Goal: Use online tool/utility

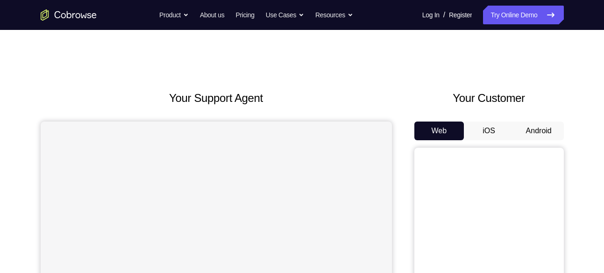
click at [534, 137] on button "Android" at bounding box center [539, 130] width 50 height 19
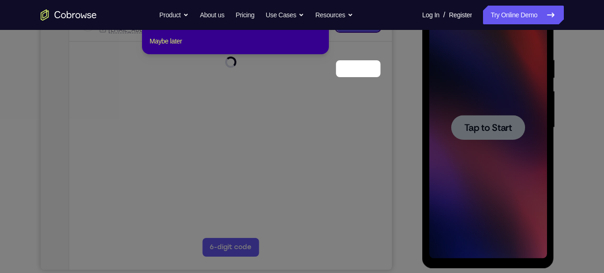
scroll to position [82, 0]
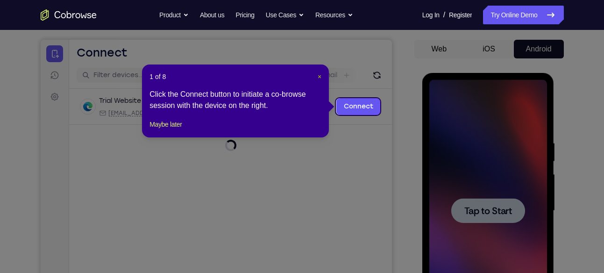
click at [318, 78] on span "×" at bounding box center [320, 76] width 4 height 7
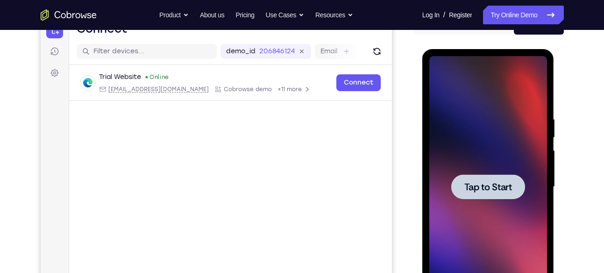
scroll to position [106, 0]
click at [484, 174] on div at bounding box center [488, 186] width 74 height 25
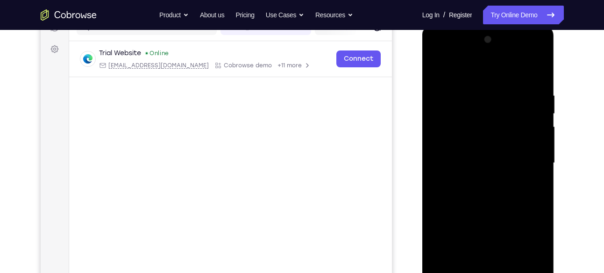
scroll to position [167, 0]
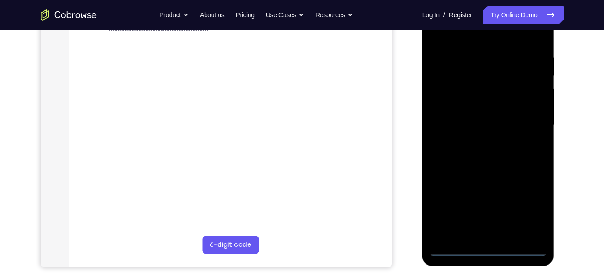
click at [485, 247] on div at bounding box center [488, 125] width 118 height 262
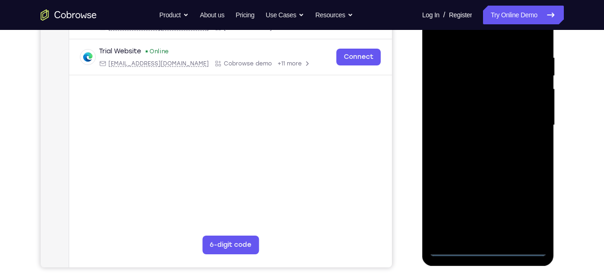
click at [538, 213] on div at bounding box center [488, 125] width 118 height 262
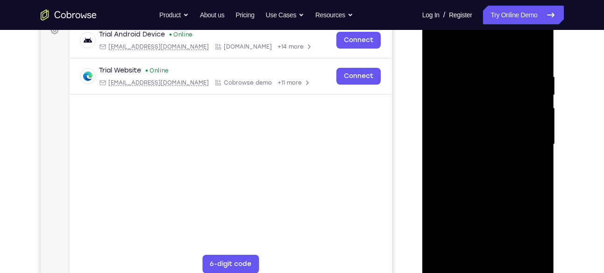
click at [467, 51] on div at bounding box center [488, 145] width 118 height 262
click at [525, 140] on div at bounding box center [488, 145] width 118 height 262
click at [474, 161] on div at bounding box center [488, 145] width 118 height 262
click at [476, 139] on div at bounding box center [488, 145] width 118 height 262
click at [481, 140] on div at bounding box center [488, 145] width 118 height 262
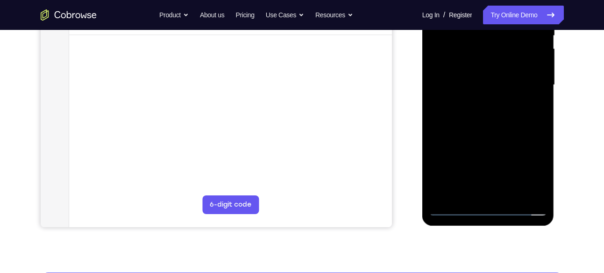
scroll to position [207, 0]
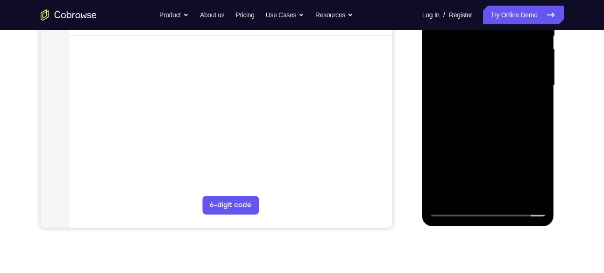
click at [493, 127] on div at bounding box center [488, 86] width 118 height 262
click at [508, 192] on div at bounding box center [488, 86] width 118 height 262
click at [512, 136] on div at bounding box center [488, 86] width 118 height 262
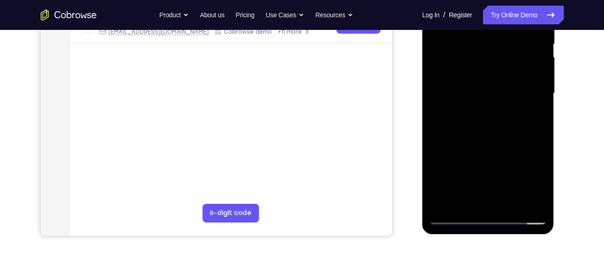
click at [506, 91] on div at bounding box center [488, 94] width 118 height 262
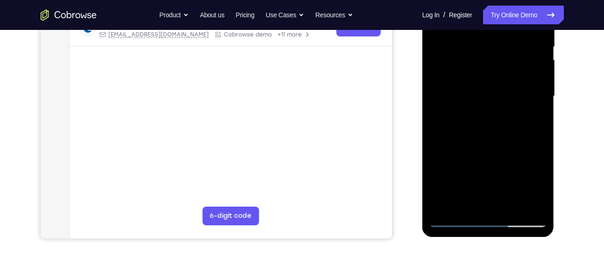
scroll to position [197, 0]
drag, startPoint x: 512, startPoint y: 113, endPoint x: 507, endPoint y: 157, distance: 44.2
click at [507, 157] on div at bounding box center [488, 96] width 118 height 262
drag, startPoint x: 502, startPoint y: 88, endPoint x: 499, endPoint y: 28, distance: 60.3
click at [499, 28] on div at bounding box center [488, 96] width 118 height 262
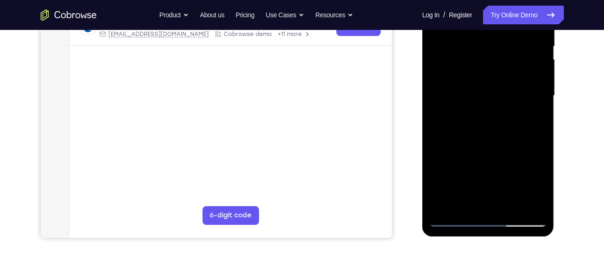
drag, startPoint x: 493, startPoint y: 137, endPoint x: 501, endPoint y: 89, distance: 48.3
click at [501, 89] on div at bounding box center [488, 96] width 118 height 262
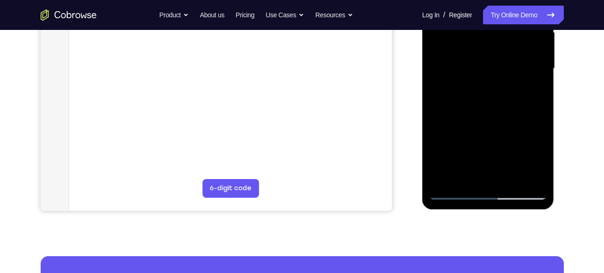
scroll to position [223, 0]
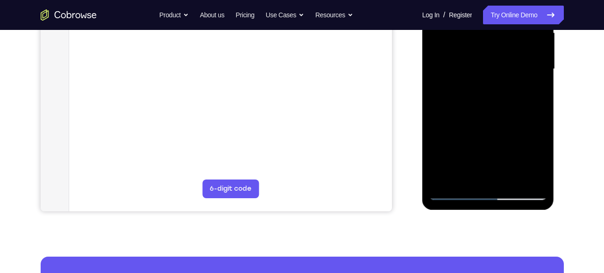
drag, startPoint x: 517, startPoint y: 125, endPoint x: 516, endPoint y: 132, distance: 7.1
click at [516, 132] on div at bounding box center [488, 69] width 118 height 262
drag, startPoint x: 518, startPoint y: 101, endPoint x: 515, endPoint y: 121, distance: 19.9
click at [515, 121] on div at bounding box center [488, 69] width 118 height 262
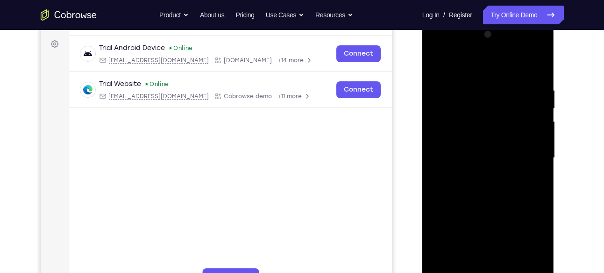
scroll to position [134, 0]
drag, startPoint x: 512, startPoint y: 152, endPoint x: 518, endPoint y: 82, distance: 70.8
click at [518, 82] on div at bounding box center [488, 159] width 118 height 262
drag, startPoint x: 511, startPoint y: 169, endPoint x: 513, endPoint y: 113, distance: 55.6
click at [513, 113] on div at bounding box center [488, 159] width 118 height 262
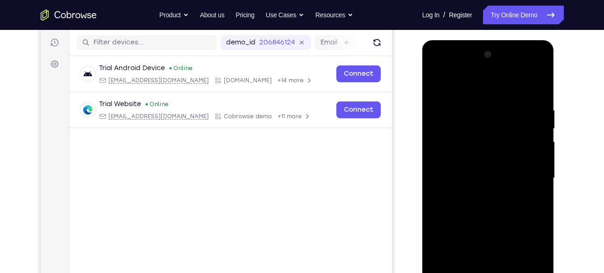
scroll to position [114, 0]
click at [455, 81] on div at bounding box center [488, 179] width 118 height 262
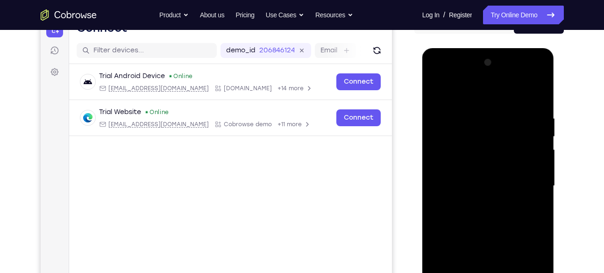
drag, startPoint x: 484, startPoint y: 133, endPoint x: 484, endPoint y: 163, distance: 29.9
click at [484, 163] on div at bounding box center [488, 186] width 118 height 262
drag, startPoint x: 498, startPoint y: 166, endPoint x: 503, endPoint y: 127, distance: 39.1
click at [503, 127] on div at bounding box center [488, 186] width 118 height 262
drag, startPoint x: 490, startPoint y: 190, endPoint x: 499, endPoint y: 145, distance: 46.2
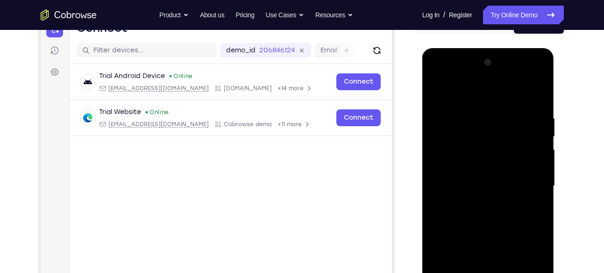
click at [499, 145] on div at bounding box center [488, 186] width 118 height 262
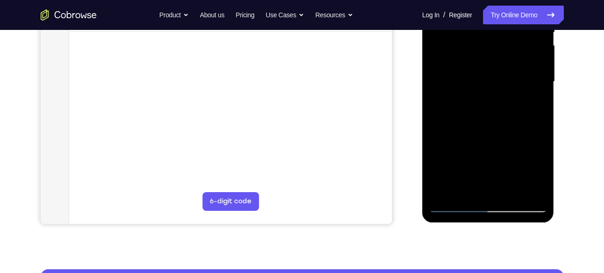
scroll to position [213, 0]
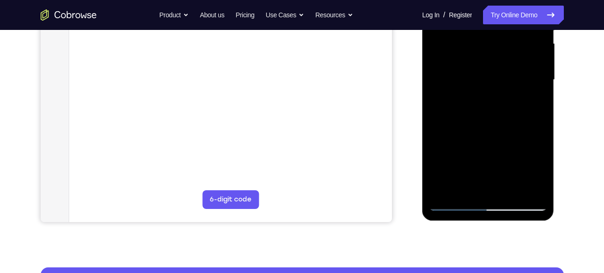
click at [456, 150] on div at bounding box center [488, 80] width 118 height 262
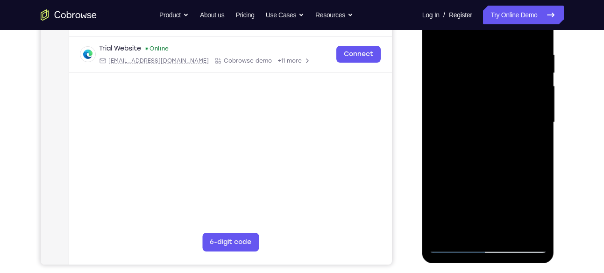
scroll to position [149, 0]
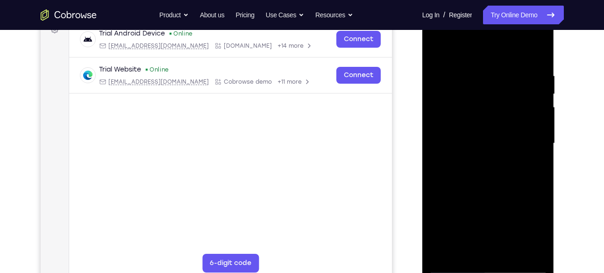
click at [537, 100] on div at bounding box center [488, 144] width 118 height 262
click at [538, 102] on div at bounding box center [488, 144] width 118 height 262
click at [437, 50] on div at bounding box center [488, 144] width 118 height 262
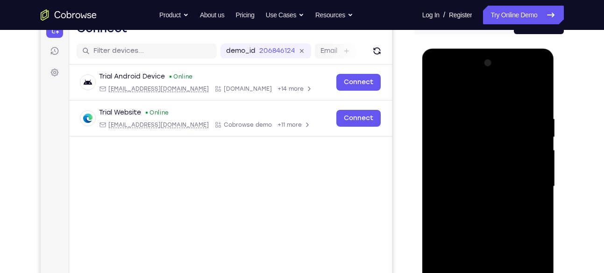
scroll to position [99, 0]
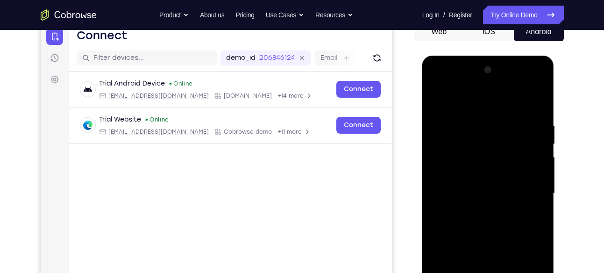
drag, startPoint x: 482, startPoint y: 132, endPoint x: 480, endPoint y: 163, distance: 30.9
click at [480, 163] on div at bounding box center [488, 194] width 118 height 262
drag, startPoint x: 497, startPoint y: 161, endPoint x: 500, endPoint y: 110, distance: 51.5
click at [500, 110] on div at bounding box center [488, 194] width 118 height 262
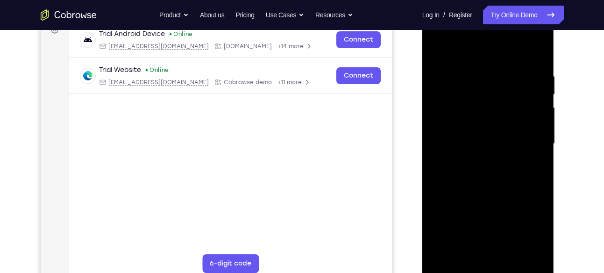
scroll to position [149, 0]
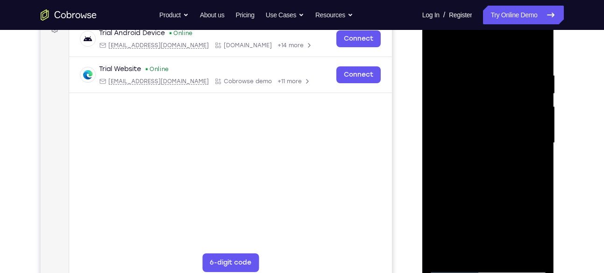
click at [525, 171] on div at bounding box center [488, 143] width 118 height 262
click at [539, 120] on div at bounding box center [488, 143] width 118 height 262
click at [539, 118] on div at bounding box center [488, 143] width 118 height 262
click at [440, 49] on div at bounding box center [488, 143] width 118 height 262
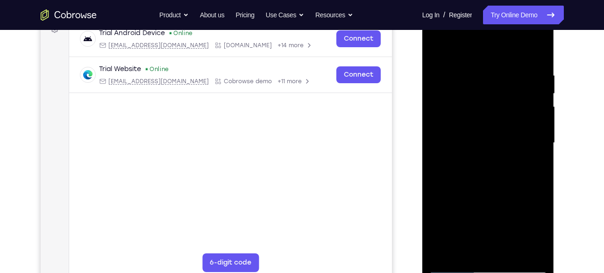
click at [440, 50] on div at bounding box center [488, 143] width 118 height 262
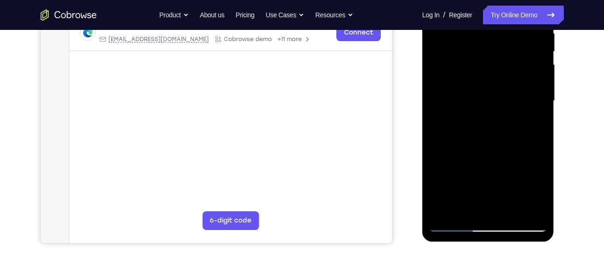
scroll to position [192, 0]
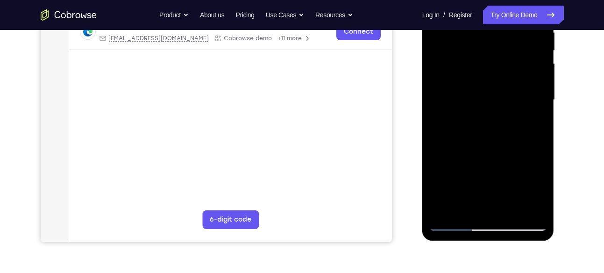
click at [455, 149] on div at bounding box center [488, 100] width 118 height 262
click at [468, 149] on div at bounding box center [488, 100] width 118 height 262
click at [538, 192] on div at bounding box center [488, 100] width 118 height 262
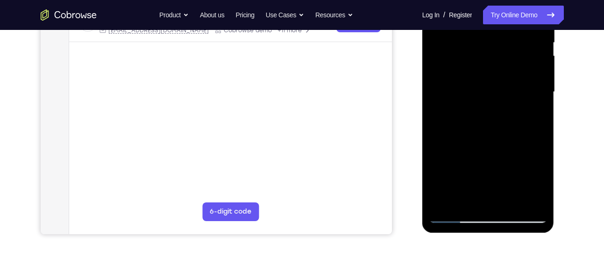
scroll to position [201, 0]
click at [466, 114] on div at bounding box center [488, 92] width 118 height 262
click at [465, 109] on div at bounding box center [488, 92] width 118 height 262
click at [535, 185] on div at bounding box center [488, 92] width 118 height 262
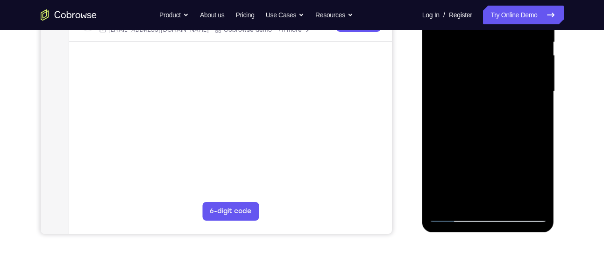
click at [513, 113] on div at bounding box center [488, 92] width 118 height 262
click at [532, 114] on div at bounding box center [488, 92] width 118 height 262
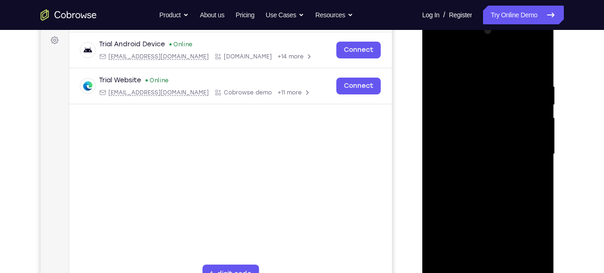
scroll to position [138, 0]
drag, startPoint x: 516, startPoint y: 117, endPoint x: 516, endPoint y: 142, distance: 25.2
click at [516, 142] on div at bounding box center [488, 155] width 118 height 262
drag, startPoint x: 515, startPoint y: 106, endPoint x: 515, endPoint y: 154, distance: 47.2
click at [515, 154] on div at bounding box center [488, 155] width 118 height 262
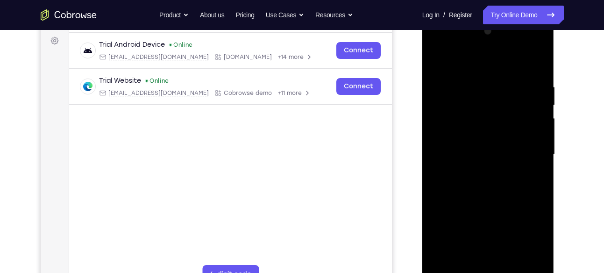
drag, startPoint x: 515, startPoint y: 112, endPoint x: 509, endPoint y: 71, distance: 41.5
click at [509, 71] on div at bounding box center [488, 155] width 118 height 262
drag, startPoint x: 515, startPoint y: 135, endPoint x: 514, endPoint y: 95, distance: 39.7
click at [514, 95] on div at bounding box center [488, 155] width 118 height 262
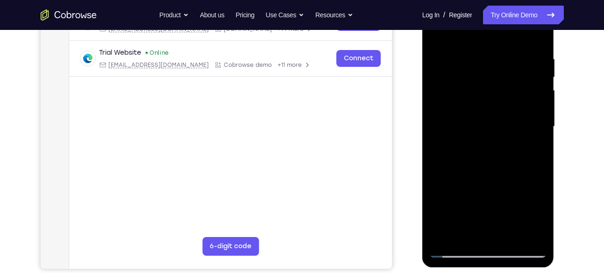
scroll to position [166, 0]
click at [471, 81] on div at bounding box center [488, 126] width 118 height 262
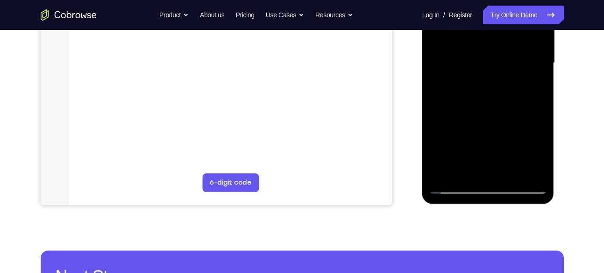
scroll to position [217, 0]
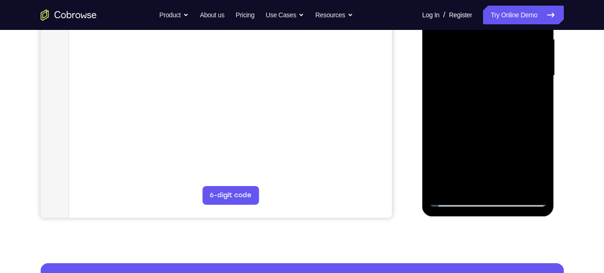
click at [495, 114] on div at bounding box center [488, 76] width 118 height 262
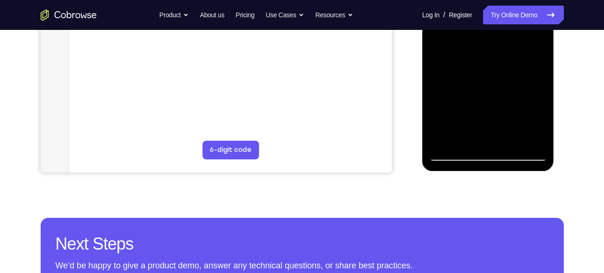
scroll to position [262, 0]
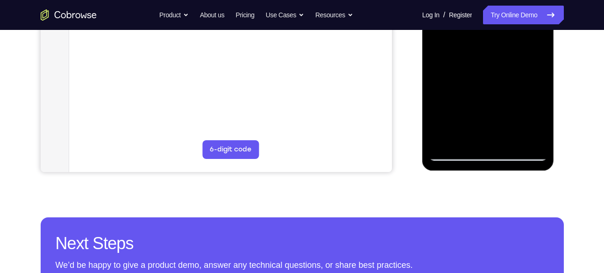
click at [454, 152] on div at bounding box center [488, 30] width 118 height 262
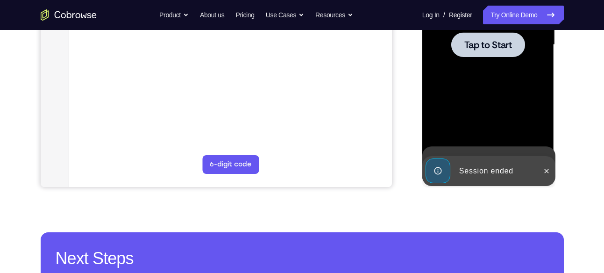
scroll to position [247, 0]
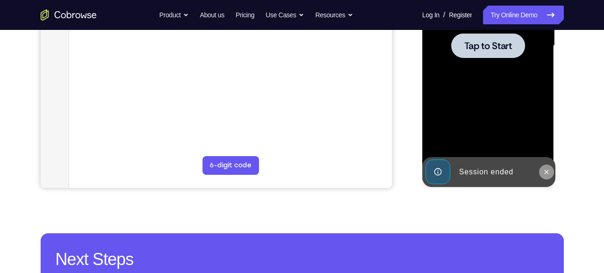
click at [546, 173] on icon at bounding box center [546, 171] width 7 height 7
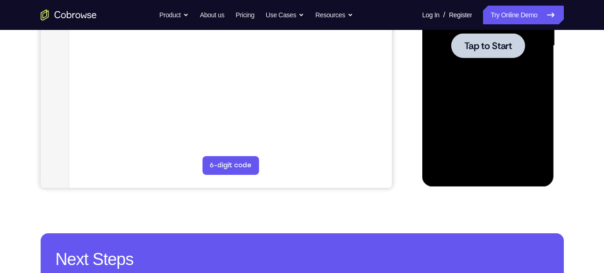
click at [483, 58] on div at bounding box center [488, 46] width 118 height 262
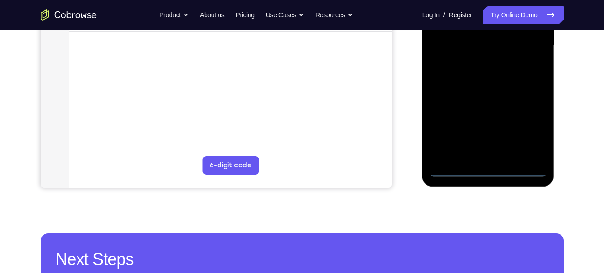
click at [483, 168] on div at bounding box center [488, 46] width 118 height 262
click at [532, 131] on div at bounding box center [488, 46] width 118 height 262
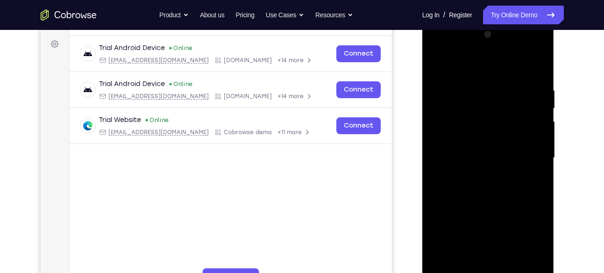
scroll to position [125, 0]
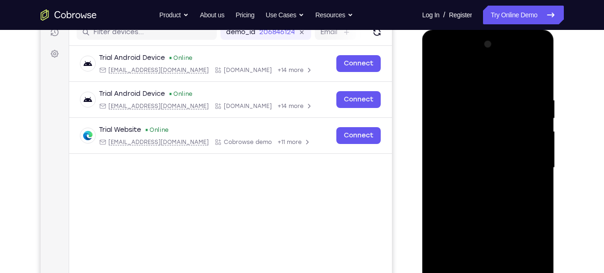
click at [463, 81] on div at bounding box center [488, 168] width 118 height 262
click at [533, 163] on div at bounding box center [488, 168] width 118 height 262
click at [477, 185] on div at bounding box center [488, 168] width 118 height 262
click at [490, 158] on div at bounding box center [488, 168] width 118 height 262
click at [475, 149] on div at bounding box center [488, 168] width 118 height 262
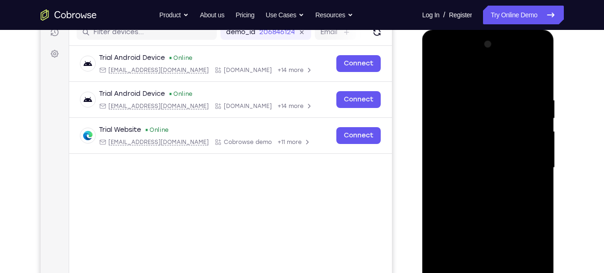
click at [466, 164] on div at bounding box center [488, 168] width 118 height 262
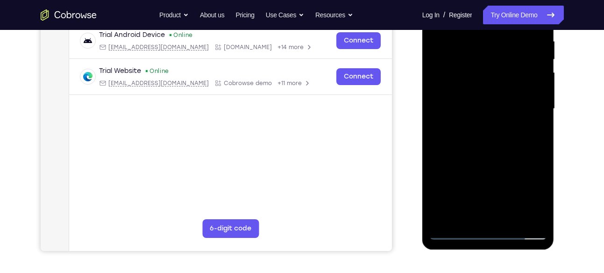
scroll to position [184, 0]
click at [498, 151] on div at bounding box center [488, 109] width 118 height 262
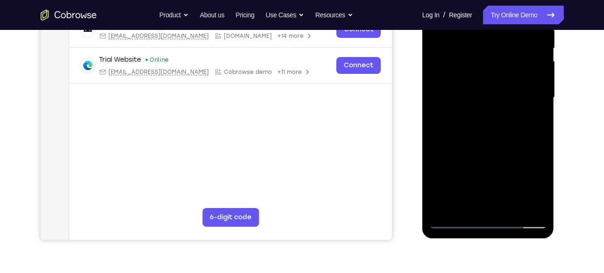
scroll to position [190, 0]
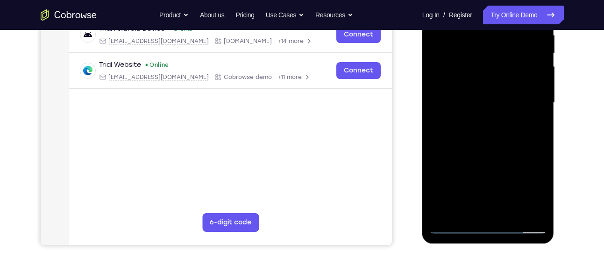
drag, startPoint x: 505, startPoint y: 148, endPoint x: 506, endPoint y: 136, distance: 11.7
click at [506, 136] on div at bounding box center [488, 103] width 118 height 262
click at [539, 133] on div at bounding box center [488, 103] width 118 height 262
click at [542, 127] on div at bounding box center [488, 103] width 118 height 262
click at [538, 129] on div at bounding box center [488, 103] width 118 height 262
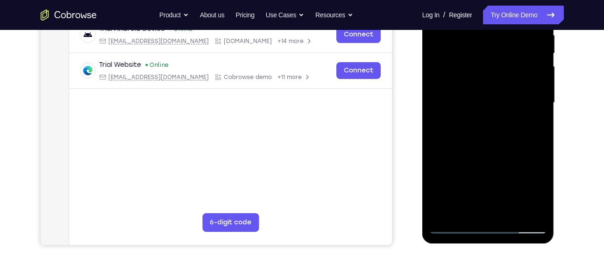
click at [509, 135] on div at bounding box center [488, 103] width 118 height 262
click at [542, 132] on div at bounding box center [488, 103] width 118 height 262
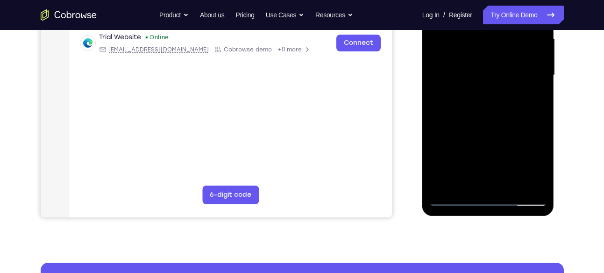
scroll to position [218, 0]
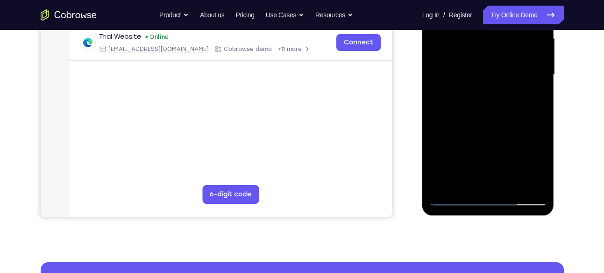
click at [540, 99] on div at bounding box center [488, 75] width 118 height 262
drag, startPoint x: 511, startPoint y: 103, endPoint x: 519, endPoint y: 48, distance: 55.2
click at [519, 48] on div at bounding box center [488, 75] width 118 height 262
drag, startPoint x: 498, startPoint y: 124, endPoint x: 511, endPoint y: 91, distance: 35.3
click at [511, 91] on div at bounding box center [488, 75] width 118 height 262
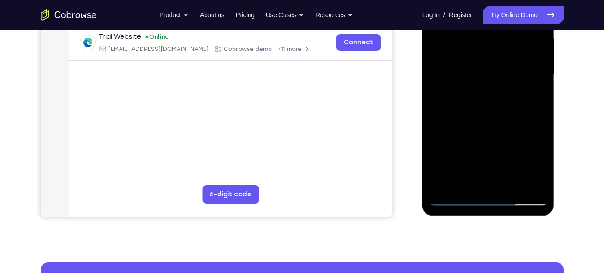
drag, startPoint x: 501, startPoint y: 147, endPoint x: 518, endPoint y: 57, distance: 91.6
click at [518, 57] on div at bounding box center [488, 75] width 118 height 262
drag, startPoint x: 496, startPoint y: 140, endPoint x: 499, endPoint y: 195, distance: 55.2
click at [499, 195] on div at bounding box center [488, 75] width 118 height 262
click at [540, 144] on div at bounding box center [488, 75] width 118 height 262
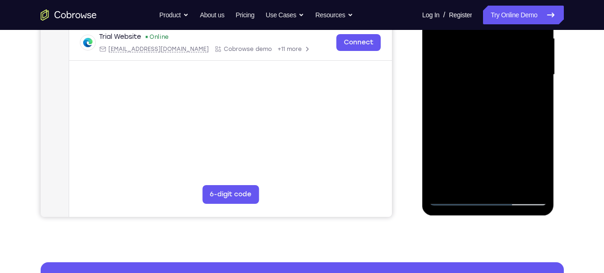
drag, startPoint x: 505, startPoint y: 126, endPoint x: 507, endPoint y: 113, distance: 13.7
click at [507, 113] on div at bounding box center [488, 75] width 118 height 262
click at [539, 126] on div at bounding box center [488, 75] width 118 height 262
click at [537, 128] on div at bounding box center [488, 75] width 118 height 262
click at [537, 130] on div at bounding box center [488, 75] width 118 height 262
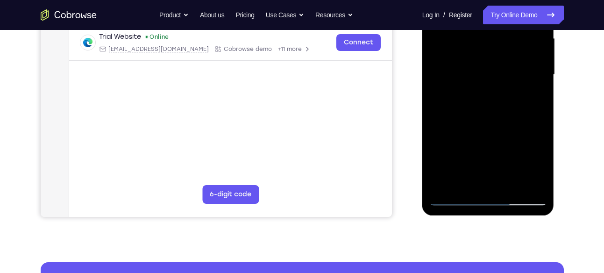
click at [441, 131] on div at bounding box center [488, 75] width 118 height 262
drag, startPoint x: 508, startPoint y: 115, endPoint x: 511, endPoint y: 100, distance: 15.8
click at [511, 100] on div at bounding box center [488, 75] width 118 height 262
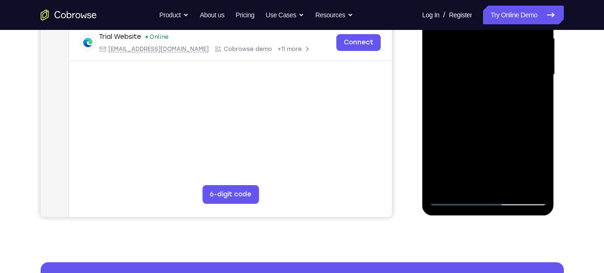
drag, startPoint x: 511, startPoint y: 144, endPoint x: 511, endPoint y: 106, distance: 37.8
click at [511, 106] on div at bounding box center [488, 75] width 118 height 262
click at [499, 118] on div at bounding box center [488, 75] width 118 height 262
drag, startPoint x: 507, startPoint y: 135, endPoint x: 507, endPoint y: 66, distance: 68.7
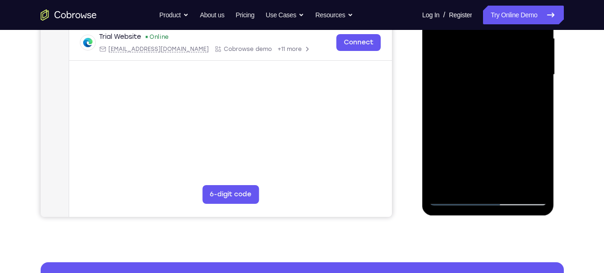
click at [507, 66] on div at bounding box center [488, 75] width 118 height 262
drag, startPoint x: 497, startPoint y: 125, endPoint x: 500, endPoint y: 63, distance: 62.7
click at [500, 63] on div at bounding box center [488, 75] width 118 height 262
drag, startPoint x: 492, startPoint y: 135, endPoint x: 502, endPoint y: 83, distance: 53.6
click at [502, 83] on div at bounding box center [488, 75] width 118 height 262
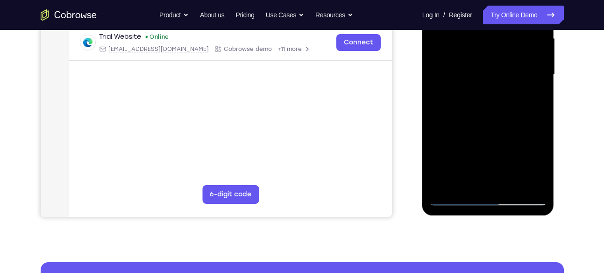
drag, startPoint x: 496, startPoint y: 134, endPoint x: 502, endPoint y: 72, distance: 62.0
click at [502, 72] on div at bounding box center [488, 75] width 118 height 262
drag, startPoint x: 500, startPoint y: 128, endPoint x: 506, endPoint y: 93, distance: 35.9
click at [506, 93] on div at bounding box center [488, 75] width 118 height 262
drag, startPoint x: 501, startPoint y: 134, endPoint x: 510, endPoint y: 90, distance: 45.2
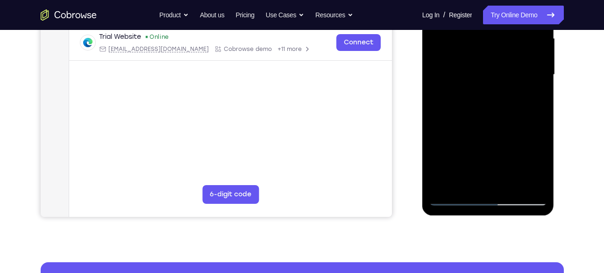
click at [510, 90] on div at bounding box center [488, 75] width 118 height 262
drag, startPoint x: 511, startPoint y: 131, endPoint x: 521, endPoint y: 100, distance: 32.8
click at [521, 100] on div at bounding box center [488, 75] width 118 height 262
click at [538, 98] on div at bounding box center [488, 75] width 118 height 262
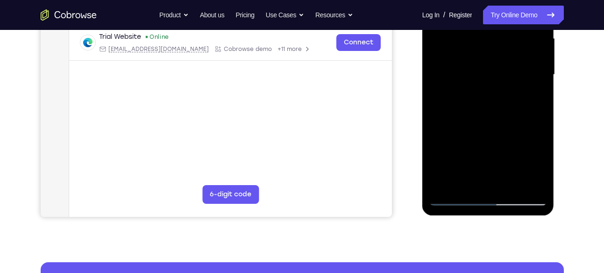
click at [538, 98] on div at bounding box center [488, 75] width 118 height 262
drag, startPoint x: 525, startPoint y: 110, endPoint x: 508, endPoint y: 206, distance: 96.8
click at [508, 206] on div at bounding box center [488, 76] width 132 height 278
click at [445, 184] on div at bounding box center [488, 75] width 118 height 262
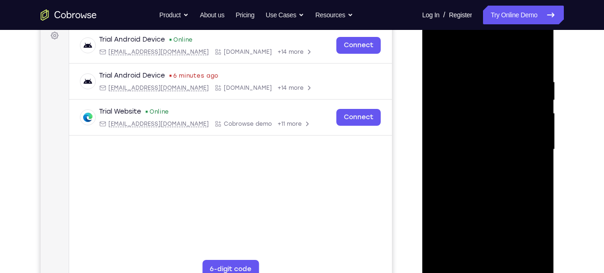
scroll to position [139, 0]
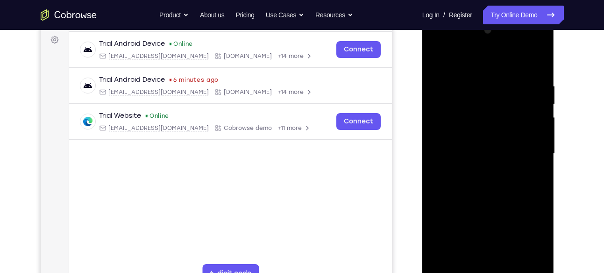
click at [474, 72] on div at bounding box center [488, 154] width 118 height 262
click at [541, 113] on div at bounding box center [488, 154] width 118 height 262
click at [537, 63] on div at bounding box center [488, 154] width 118 height 262
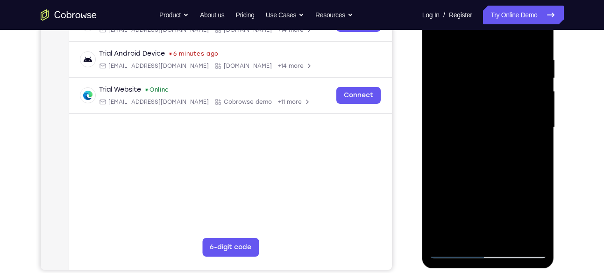
scroll to position [164, 0]
click at [527, 66] on div at bounding box center [488, 128] width 118 height 262
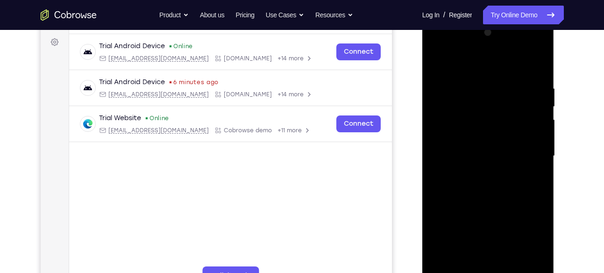
scroll to position [140, 0]
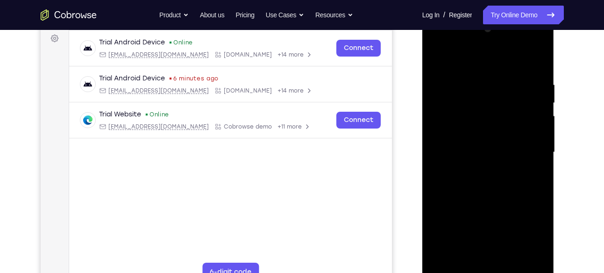
click at [540, 124] on div at bounding box center [488, 152] width 118 height 262
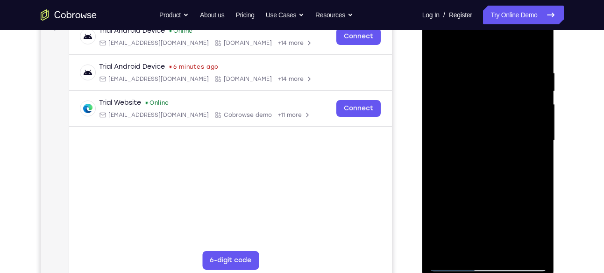
scroll to position [152, 0]
click at [534, 49] on div at bounding box center [488, 140] width 118 height 262
click at [504, 71] on div at bounding box center [488, 140] width 118 height 262
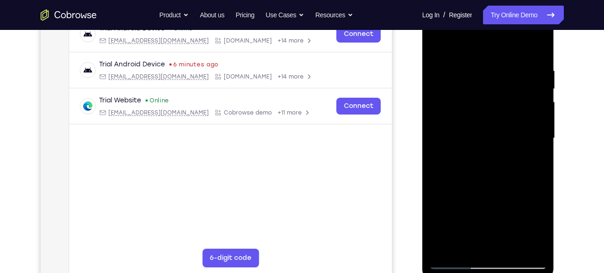
scroll to position [153, 0]
click at [537, 71] on div at bounding box center [488, 139] width 118 height 262
click at [539, 47] on div at bounding box center [488, 139] width 118 height 262
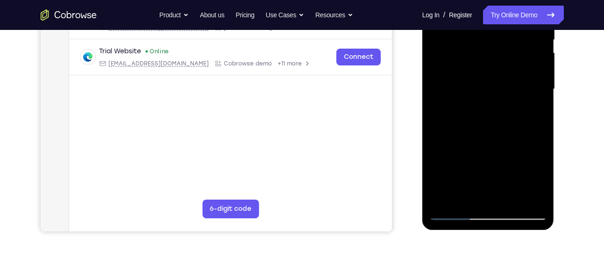
scroll to position [206, 0]
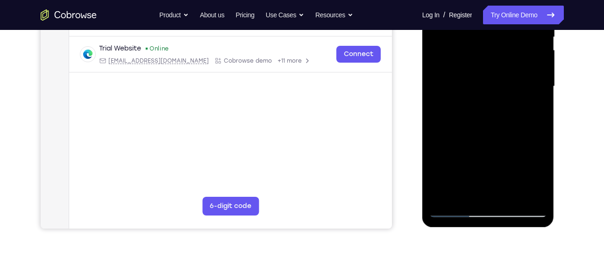
click at [510, 196] on div at bounding box center [488, 87] width 118 height 262
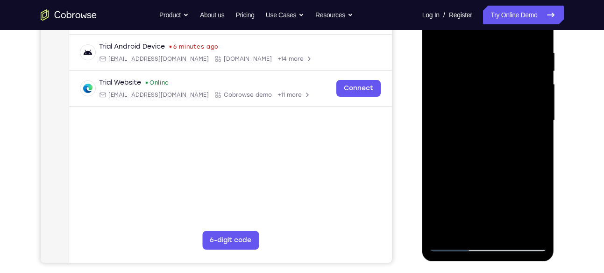
scroll to position [171, 0]
click at [496, 170] on div at bounding box center [488, 121] width 118 height 262
click at [507, 122] on div at bounding box center [488, 121] width 118 height 262
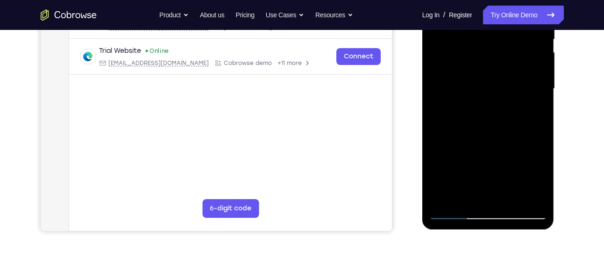
scroll to position [206, 0]
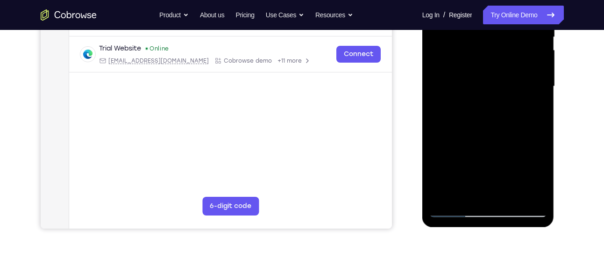
click at [474, 123] on div at bounding box center [488, 87] width 118 height 262
click at [495, 122] on div at bounding box center [488, 87] width 118 height 262
click at [534, 176] on div at bounding box center [488, 87] width 118 height 262
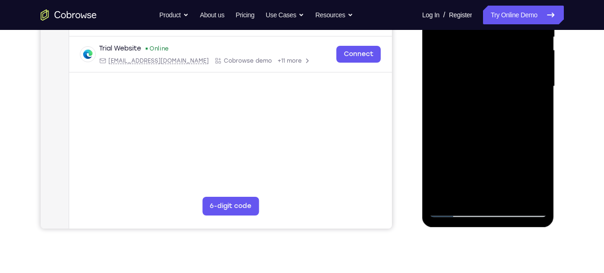
click at [534, 176] on div at bounding box center [488, 87] width 118 height 262
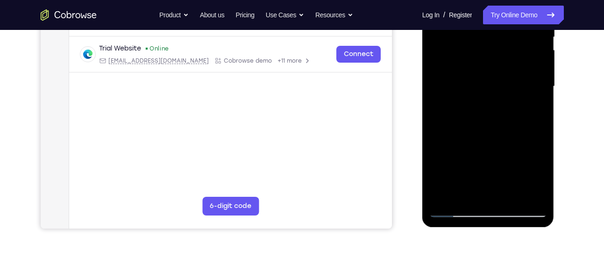
click at [534, 176] on div at bounding box center [488, 87] width 118 height 262
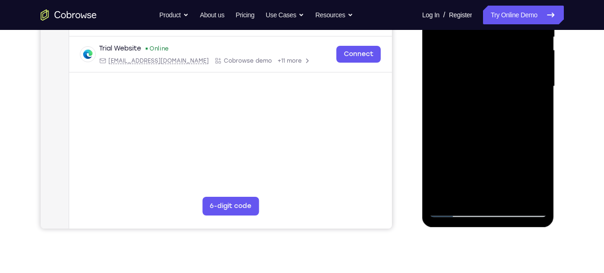
click at [534, 176] on div at bounding box center [488, 87] width 118 height 262
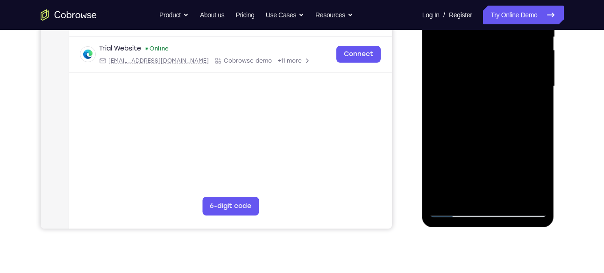
click at [534, 176] on div at bounding box center [488, 87] width 118 height 262
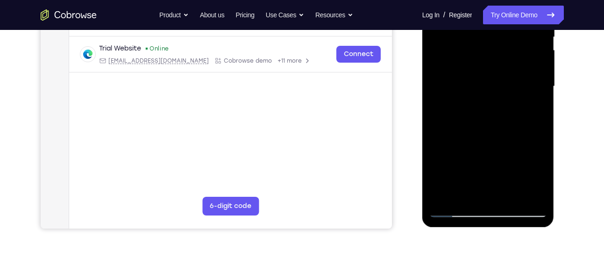
click at [534, 176] on div at bounding box center [488, 87] width 118 height 262
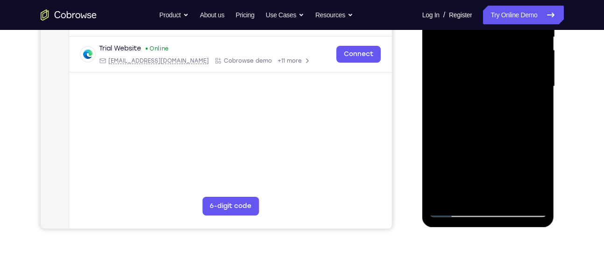
click at [534, 176] on div at bounding box center [488, 87] width 118 height 262
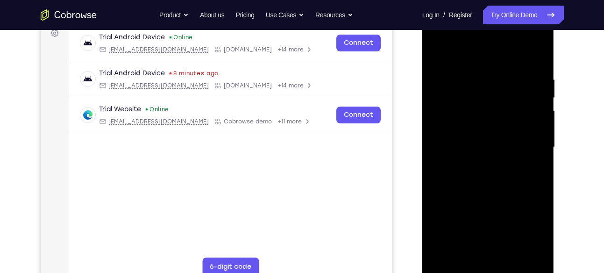
scroll to position [143, 0]
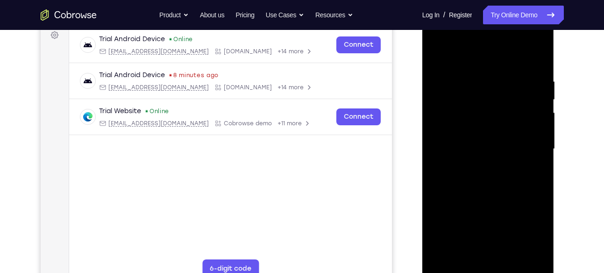
click at [433, 57] on div at bounding box center [488, 149] width 118 height 262
click at [440, 50] on div at bounding box center [488, 149] width 118 height 262
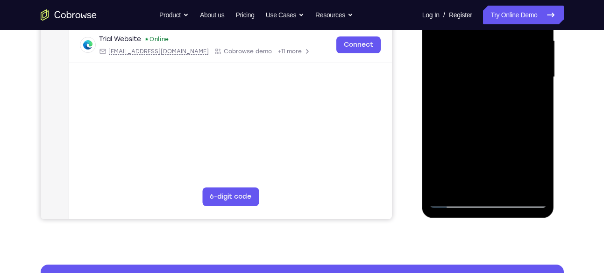
scroll to position [216, 0]
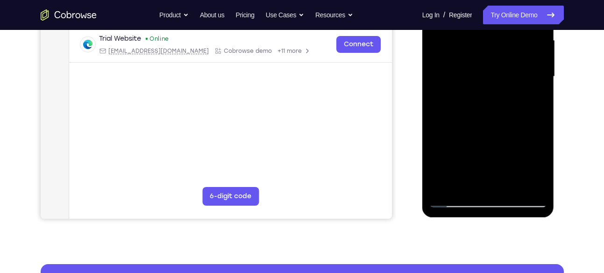
drag, startPoint x: 490, startPoint y: 71, endPoint x: 497, endPoint y: 95, distance: 25.4
click at [497, 95] on div at bounding box center [488, 77] width 118 height 262
drag, startPoint x: 477, startPoint y: 138, endPoint x: 501, endPoint y: 38, distance: 102.3
click at [501, 38] on div at bounding box center [488, 77] width 118 height 262
drag, startPoint x: 482, startPoint y: 113, endPoint x: 502, endPoint y: 35, distance: 80.0
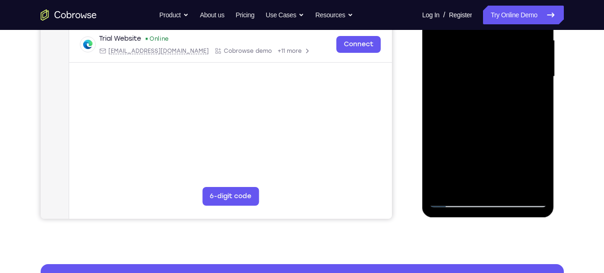
click at [502, 35] on div at bounding box center [488, 77] width 118 height 262
drag, startPoint x: 473, startPoint y: 146, endPoint x: 479, endPoint y: 33, distance: 112.7
click at [479, 33] on div at bounding box center [488, 77] width 118 height 262
drag, startPoint x: 485, startPoint y: 152, endPoint x: 489, endPoint y: 26, distance: 126.2
click at [489, 26] on div at bounding box center [488, 77] width 118 height 262
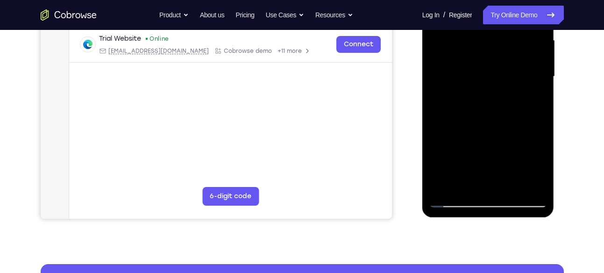
drag, startPoint x: 482, startPoint y: 137, endPoint x: 515, endPoint y: 49, distance: 94.6
click at [515, 49] on div at bounding box center [488, 77] width 118 height 262
drag, startPoint x: 511, startPoint y: 93, endPoint x: 512, endPoint y: -22, distance: 114.9
click at [512, 0] on div at bounding box center [488, 77] width 118 height 262
drag, startPoint x: 478, startPoint y: 122, endPoint x: 477, endPoint y: 185, distance: 63.1
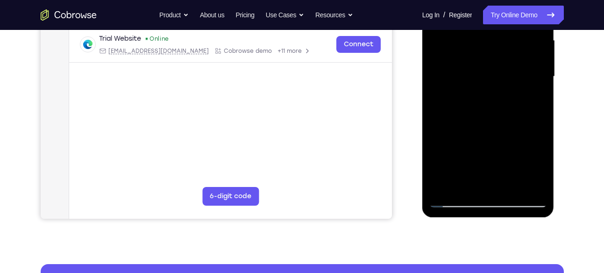
click at [477, 185] on div at bounding box center [488, 77] width 118 height 262
drag, startPoint x: 497, startPoint y: 63, endPoint x: 487, endPoint y: 153, distance: 90.7
click at [487, 153] on div at bounding box center [488, 77] width 118 height 262
drag, startPoint x: 510, startPoint y: 109, endPoint x: 512, endPoint y: 64, distance: 44.9
click at [512, 64] on div at bounding box center [488, 77] width 118 height 262
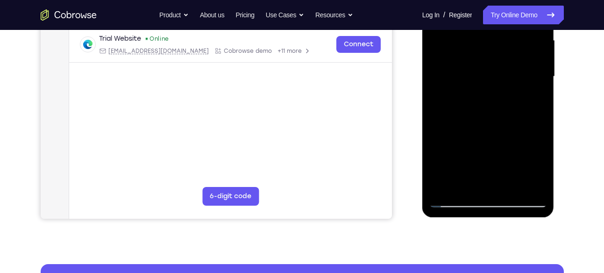
drag, startPoint x: 506, startPoint y: 130, endPoint x: 517, endPoint y: 14, distance: 116.4
click at [517, 14] on div at bounding box center [488, 77] width 118 height 262
drag, startPoint x: 503, startPoint y: 109, endPoint x: 516, endPoint y: 8, distance: 102.3
click at [516, 8] on div at bounding box center [488, 77] width 118 height 262
drag, startPoint x: 490, startPoint y: 135, endPoint x: 508, endPoint y: 50, distance: 86.6
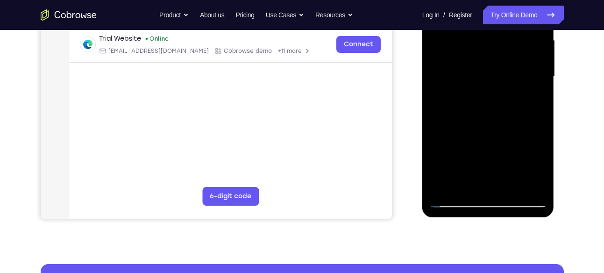
click at [508, 50] on div at bounding box center [488, 77] width 118 height 262
drag, startPoint x: 504, startPoint y: 110, endPoint x: 527, endPoint y: 12, distance: 101.2
click at [527, 12] on div at bounding box center [488, 77] width 118 height 262
click at [540, 70] on div at bounding box center [488, 77] width 118 height 262
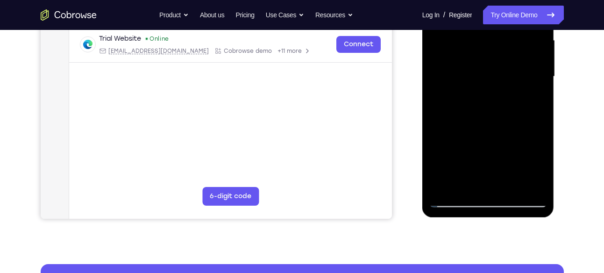
drag, startPoint x: 512, startPoint y: 76, endPoint x: 512, endPoint y: 85, distance: 9.3
click at [512, 85] on div at bounding box center [488, 77] width 118 height 262
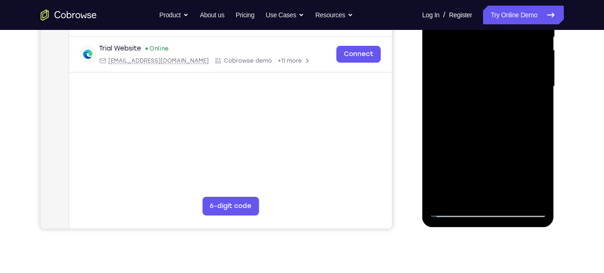
scroll to position [192, 0]
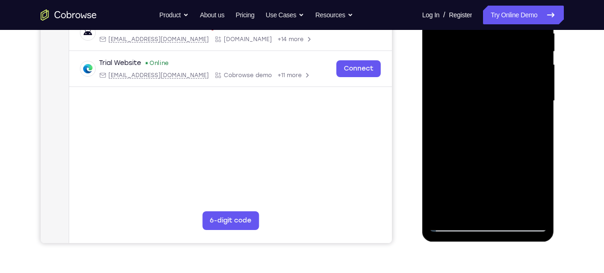
click at [539, 97] on div at bounding box center [488, 101] width 118 height 262
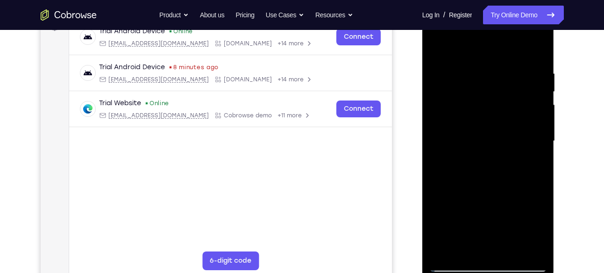
scroll to position [149, 0]
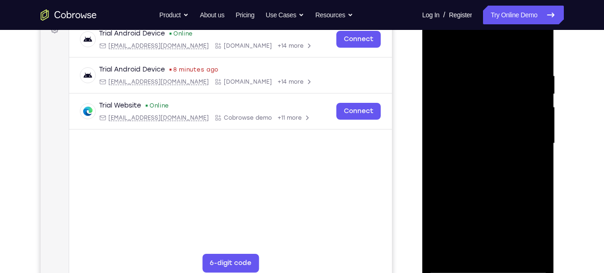
drag, startPoint x: 494, startPoint y: 151, endPoint x: 501, endPoint y: 27, distance: 124.9
click at [501, 27] on div at bounding box center [488, 144] width 118 height 262
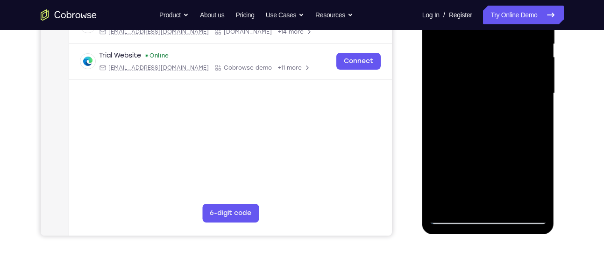
click at [499, 89] on div at bounding box center [488, 94] width 118 height 262
drag, startPoint x: 493, startPoint y: 131, endPoint x: 494, endPoint y: 114, distance: 16.8
click at [494, 114] on div at bounding box center [488, 94] width 118 height 262
drag, startPoint x: 499, startPoint y: 145, endPoint x: 500, endPoint y: 92, distance: 52.3
click at [500, 92] on div at bounding box center [488, 94] width 118 height 262
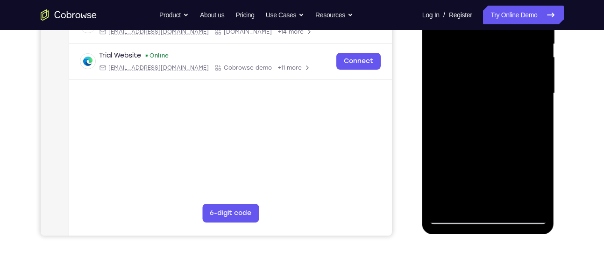
drag, startPoint x: 497, startPoint y: 134, endPoint x: 496, endPoint y: 61, distance: 73.3
click at [496, 61] on div at bounding box center [488, 94] width 118 height 262
drag, startPoint x: 502, startPoint y: 150, endPoint x: 505, endPoint y: 78, distance: 71.6
click at [505, 78] on div at bounding box center [488, 94] width 118 height 262
drag, startPoint x: 507, startPoint y: 136, endPoint x: 508, endPoint y: 89, distance: 46.7
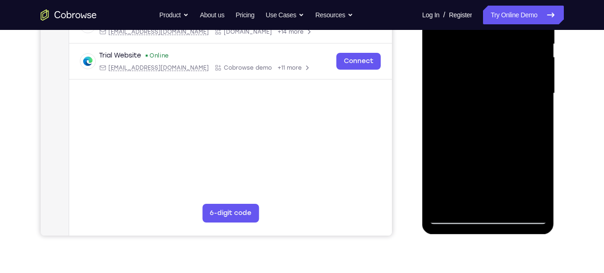
click at [508, 89] on div at bounding box center [488, 94] width 118 height 262
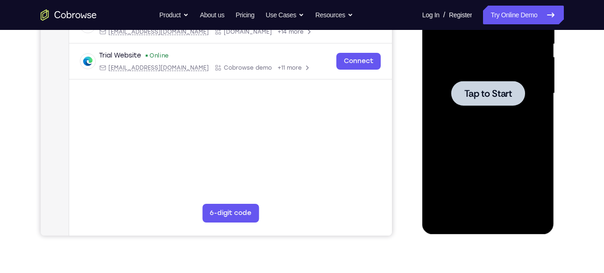
scroll to position [172, 0]
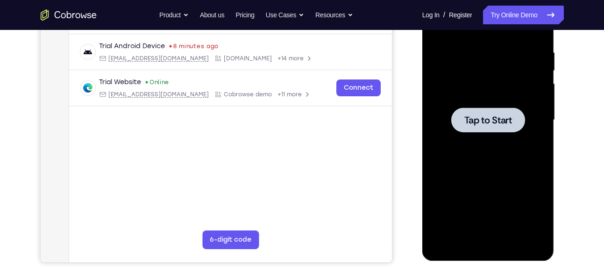
click at [474, 132] on div at bounding box center [488, 120] width 118 height 262
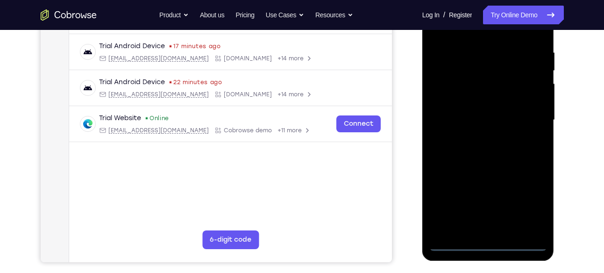
click at [486, 241] on div at bounding box center [488, 120] width 118 height 262
click at [530, 206] on div at bounding box center [488, 120] width 118 height 262
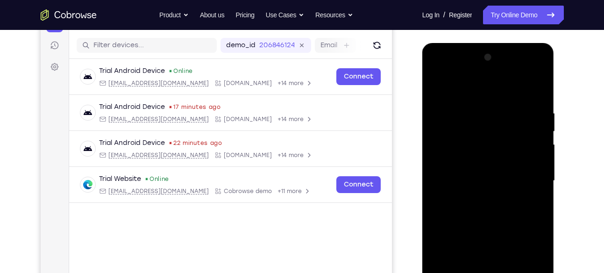
scroll to position [111, 0]
click at [458, 92] on div at bounding box center [488, 181] width 118 height 262
click at [521, 184] on div at bounding box center [488, 181] width 118 height 262
click at [475, 199] on div at bounding box center [488, 181] width 118 height 262
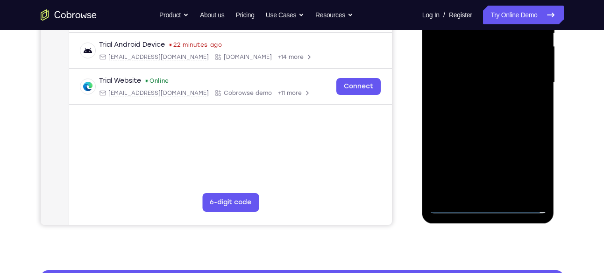
scroll to position [211, 0]
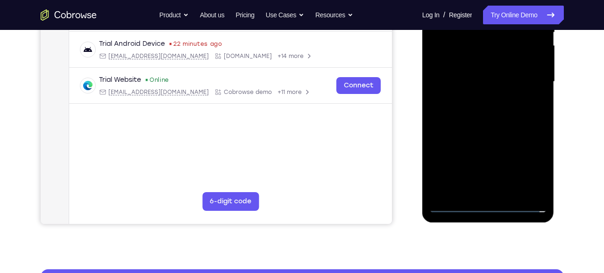
click at [482, 70] on div at bounding box center [488, 82] width 118 height 262
click at [457, 81] on div at bounding box center [488, 82] width 118 height 262
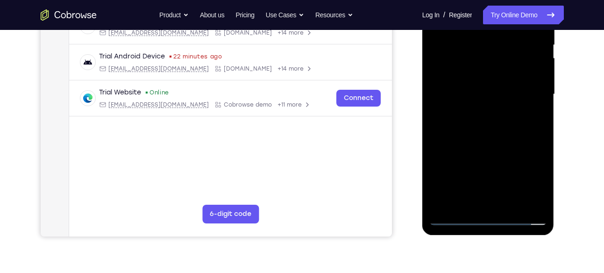
scroll to position [140, 0]
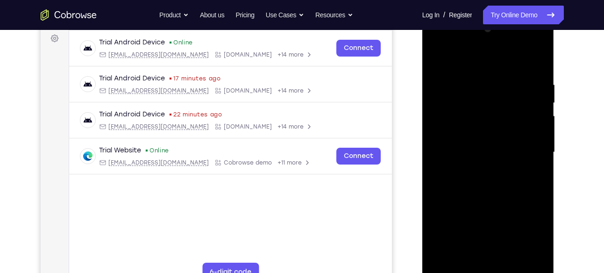
click at [540, 72] on div at bounding box center [488, 152] width 118 height 262
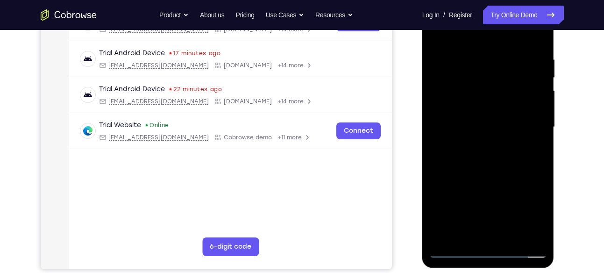
scroll to position [165, 0]
click at [544, 170] on div at bounding box center [488, 128] width 118 height 262
drag, startPoint x: 502, startPoint y: 164, endPoint x: 504, endPoint y: 117, distance: 47.3
click at [504, 117] on div at bounding box center [488, 128] width 118 height 262
click at [540, 131] on div at bounding box center [488, 128] width 118 height 262
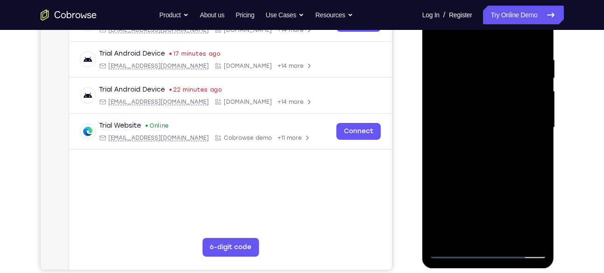
click at [540, 125] on div at bounding box center [488, 128] width 118 height 262
click at [542, 126] on div at bounding box center [488, 128] width 118 height 262
click at [491, 150] on div at bounding box center [488, 128] width 118 height 262
click at [541, 125] on div at bounding box center [488, 128] width 118 height 262
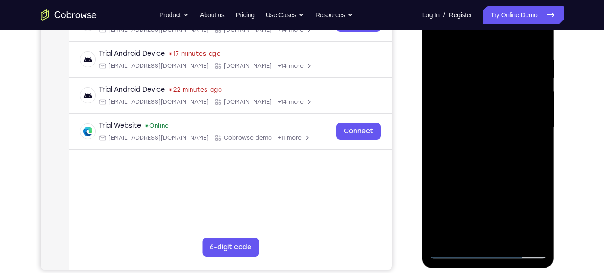
click at [541, 125] on div at bounding box center [488, 128] width 118 height 262
drag, startPoint x: 511, startPoint y: 131, endPoint x: 511, endPoint y: 92, distance: 38.8
click at [511, 92] on div at bounding box center [488, 128] width 118 height 262
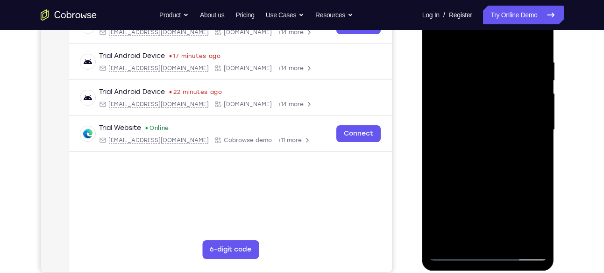
scroll to position [164, 0]
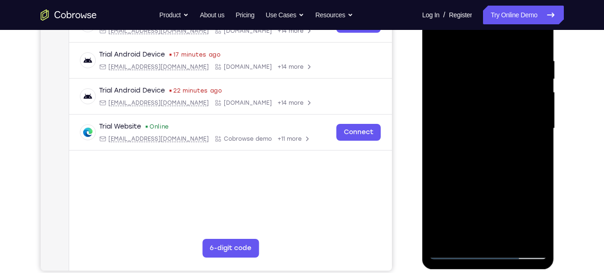
click at [532, 196] on div at bounding box center [488, 129] width 118 height 262
drag, startPoint x: 517, startPoint y: 155, endPoint x: 506, endPoint y: 199, distance: 46.0
click at [506, 199] on div at bounding box center [488, 129] width 118 height 262
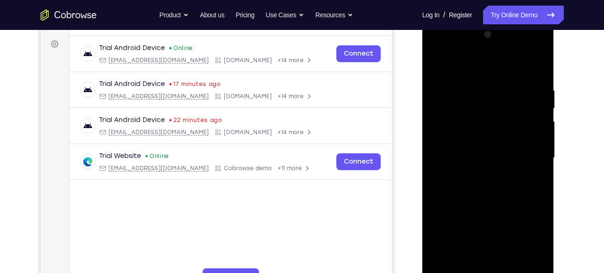
scroll to position [134, 0]
click at [537, 170] on div at bounding box center [488, 159] width 118 height 262
click at [539, 171] on div at bounding box center [488, 159] width 118 height 262
click at [435, 175] on div at bounding box center [488, 159] width 118 height 262
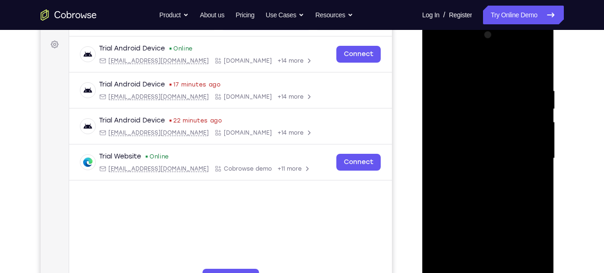
click at [435, 175] on div at bounding box center [488, 159] width 118 height 262
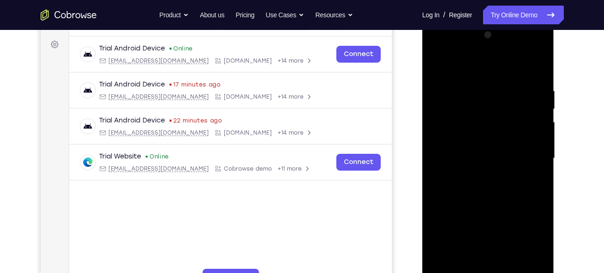
click at [435, 175] on div at bounding box center [488, 159] width 118 height 262
click at [436, 174] on div at bounding box center [488, 159] width 118 height 262
click at [539, 175] on div at bounding box center [488, 159] width 118 height 262
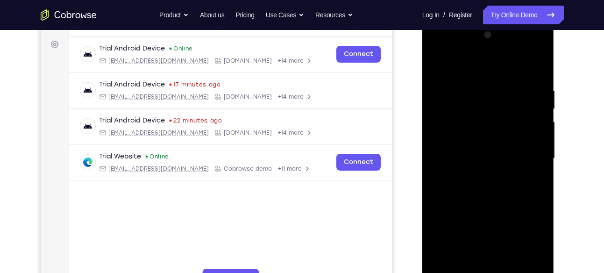
click at [436, 176] on div at bounding box center [488, 159] width 118 height 262
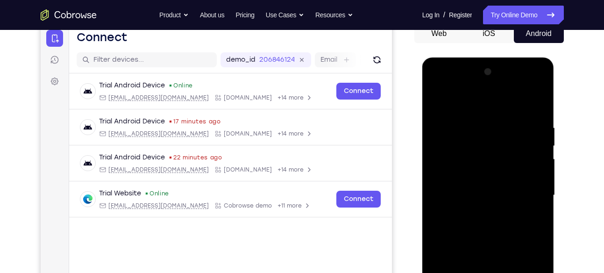
scroll to position [97, 0]
click at [479, 193] on div at bounding box center [488, 196] width 118 height 262
click at [472, 124] on div at bounding box center [488, 196] width 118 height 262
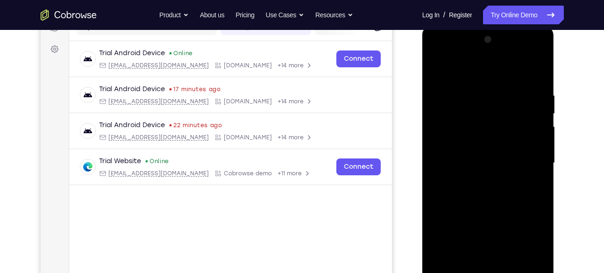
scroll to position [131, 0]
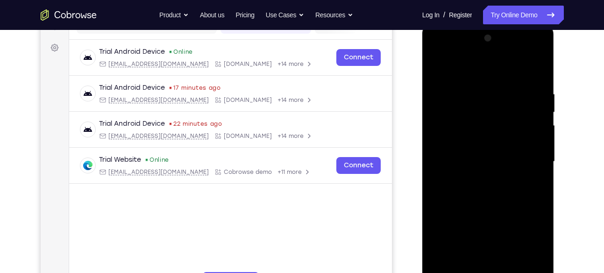
click at [440, 103] on div at bounding box center [488, 162] width 118 height 262
click at [444, 145] on div at bounding box center [488, 162] width 118 height 262
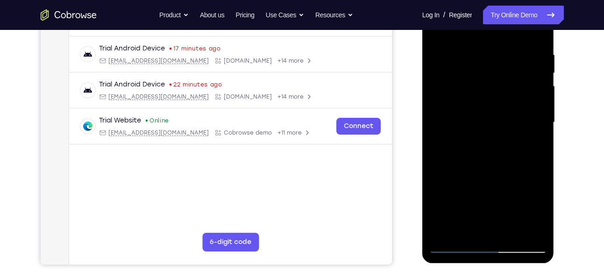
scroll to position [170, 0]
click at [523, 229] on div at bounding box center [488, 122] width 118 height 262
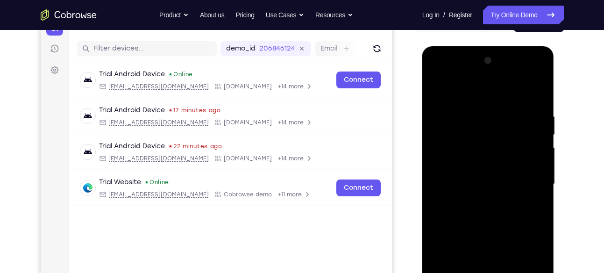
scroll to position [104, 0]
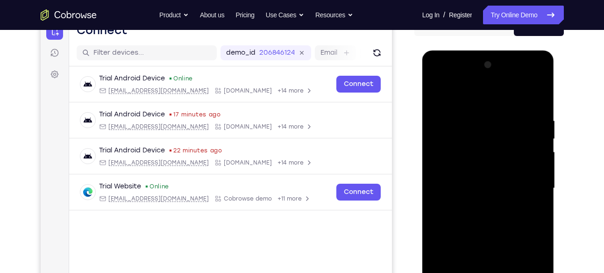
click at [438, 143] on div at bounding box center [488, 188] width 118 height 262
click at [432, 142] on div at bounding box center [488, 188] width 118 height 262
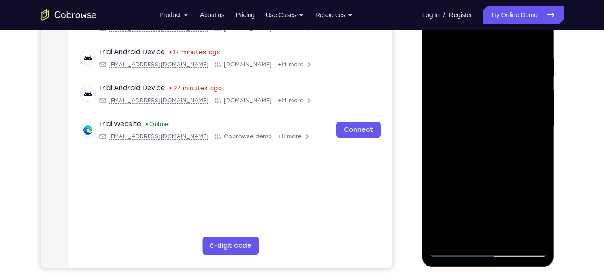
scroll to position [167, 0]
click at [433, 169] on div at bounding box center [488, 126] width 118 height 262
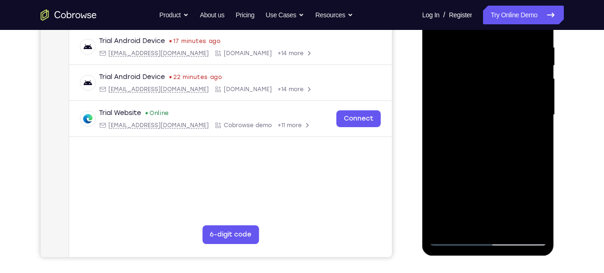
scroll to position [180, 0]
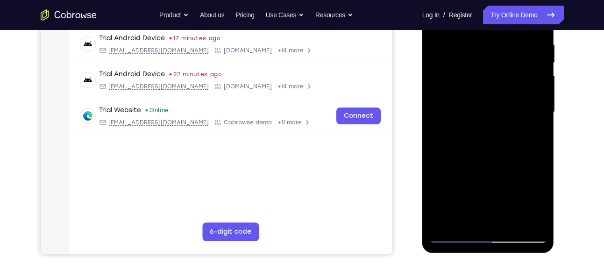
click at [525, 218] on div at bounding box center [488, 112] width 118 height 262
click at [537, 146] on div at bounding box center [488, 112] width 118 height 262
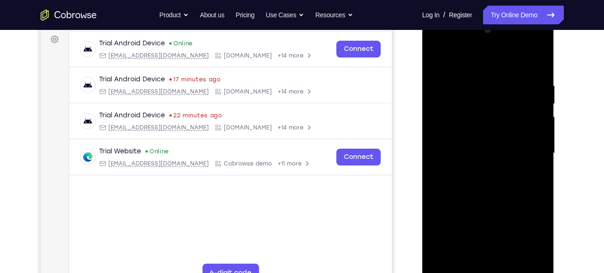
scroll to position [120, 0]
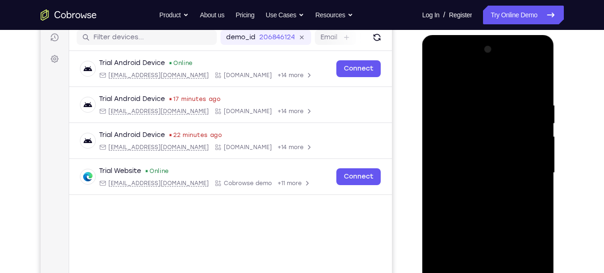
click at [538, 132] on div at bounding box center [488, 173] width 118 height 262
click at [541, 138] on div at bounding box center [488, 173] width 118 height 262
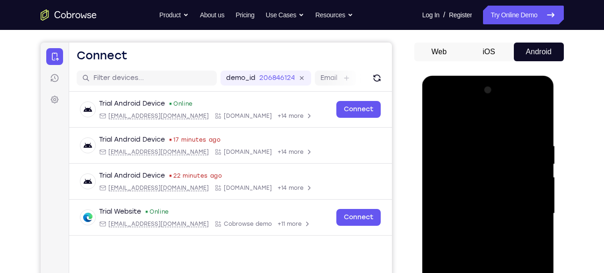
scroll to position [77, 0]
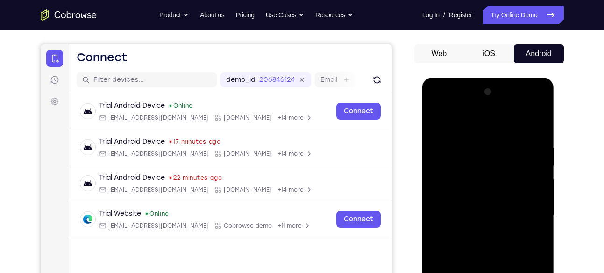
click at [535, 122] on div at bounding box center [488, 216] width 118 height 262
drag, startPoint x: 528, startPoint y: 147, endPoint x: 460, endPoint y: 150, distance: 68.3
click at [460, 150] on div at bounding box center [488, 216] width 118 height 262
drag, startPoint x: 518, startPoint y: 140, endPoint x: 459, endPoint y: 140, distance: 58.9
click at [459, 140] on div at bounding box center [488, 216] width 118 height 262
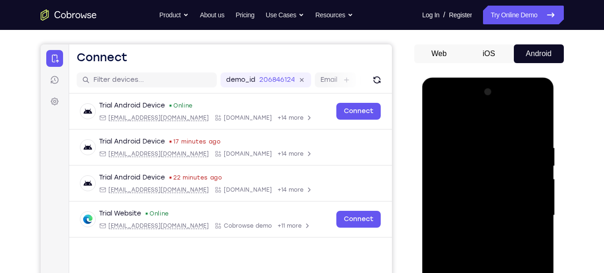
drag, startPoint x: 525, startPoint y: 141, endPoint x: 439, endPoint y: 142, distance: 85.5
click at [439, 142] on div at bounding box center [488, 216] width 118 height 262
drag, startPoint x: 510, startPoint y: 140, endPoint x: 479, endPoint y: 143, distance: 31.0
click at [479, 143] on div at bounding box center [488, 216] width 118 height 262
click at [498, 136] on div at bounding box center [488, 216] width 118 height 262
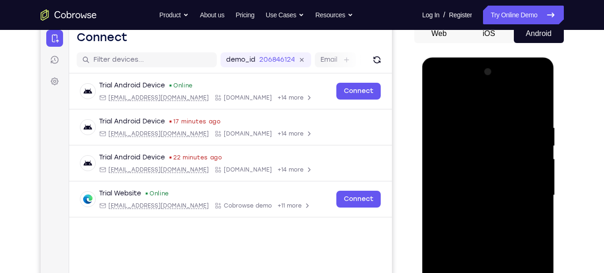
scroll to position [115, 0]
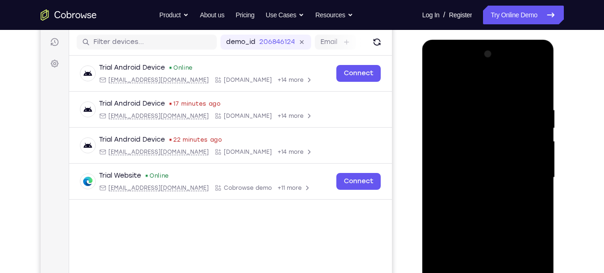
click at [540, 121] on div at bounding box center [488, 178] width 118 height 262
click at [537, 87] on div at bounding box center [488, 178] width 118 height 262
click at [536, 90] on div at bounding box center [488, 178] width 118 height 262
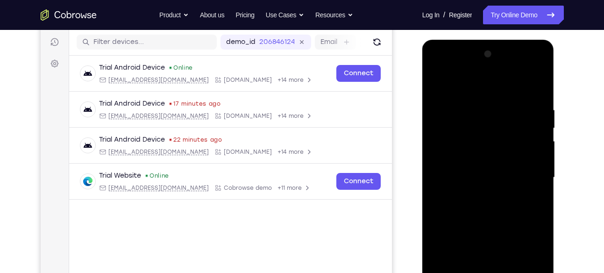
drag, startPoint x: 536, startPoint y: 90, endPoint x: 459, endPoint y: 135, distance: 89.6
click at [459, 135] on div at bounding box center [488, 178] width 118 height 262
click at [440, 79] on div at bounding box center [488, 178] width 118 height 262
click at [440, 85] on div at bounding box center [488, 178] width 118 height 262
drag, startPoint x: 508, startPoint y: 161, endPoint x: 490, endPoint y: 37, distance: 125.0
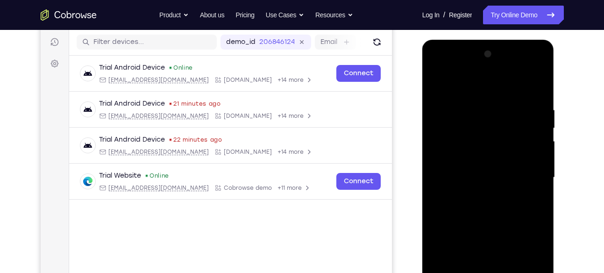
click at [490, 40] on html "Online web based iOS Simulators and Android Emulators. Run iPhone, iPad, Mobile…" at bounding box center [488, 180] width 133 height 280
drag, startPoint x: 506, startPoint y: 237, endPoint x: 484, endPoint y: 39, distance: 199.3
click at [484, 40] on html "Online web based iOS Simulators and Android Emulators. Run iPhone, iPad, Mobile…" at bounding box center [488, 180] width 133 height 280
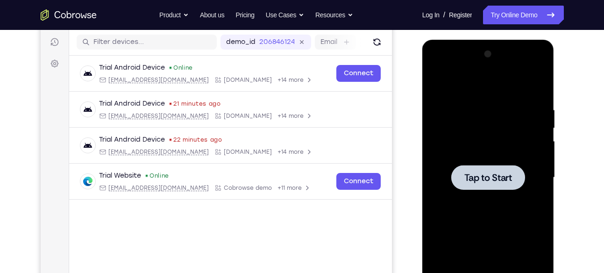
drag, startPoint x: 507, startPoint y: 212, endPoint x: 450, endPoint y: 93, distance: 131.6
click at [450, 93] on div at bounding box center [488, 178] width 118 height 262
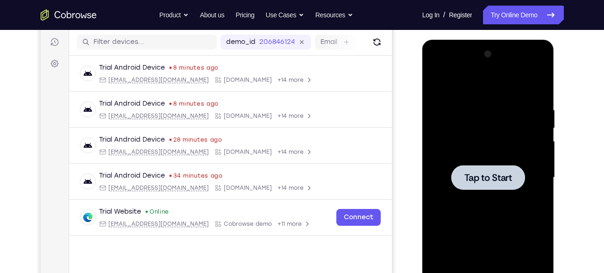
click at [501, 180] on span "Tap to Start" at bounding box center [488, 177] width 48 height 9
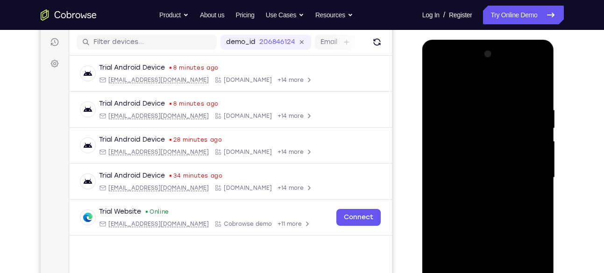
scroll to position [180, 0]
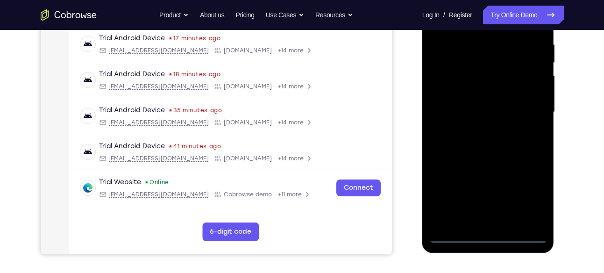
click at [490, 236] on div at bounding box center [488, 112] width 118 height 262
click at [531, 193] on div at bounding box center [488, 112] width 118 height 262
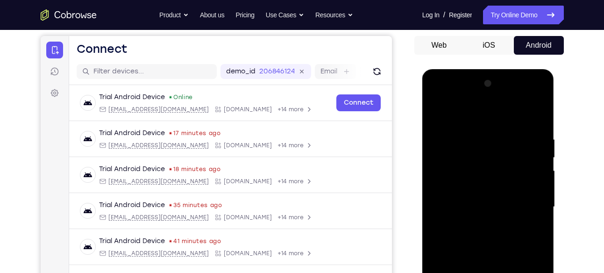
scroll to position [84, 0]
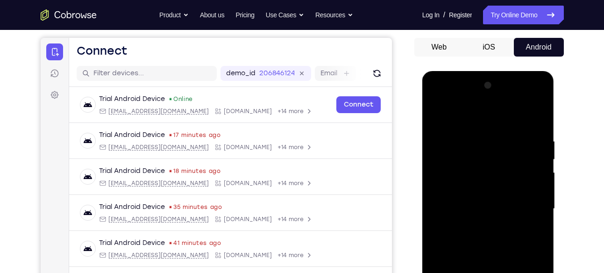
click at [462, 119] on div at bounding box center [488, 209] width 118 height 262
click at [528, 205] on div at bounding box center [488, 209] width 118 height 262
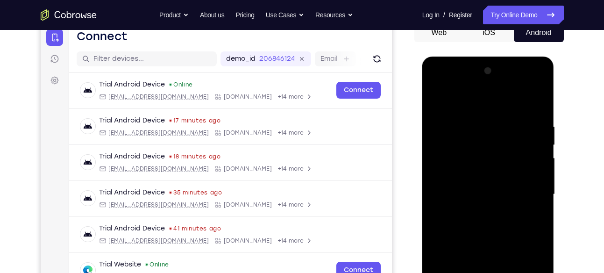
scroll to position [99, 0]
click at [479, 211] on div at bounding box center [488, 194] width 118 height 262
click at [514, 189] on div at bounding box center [488, 194] width 118 height 262
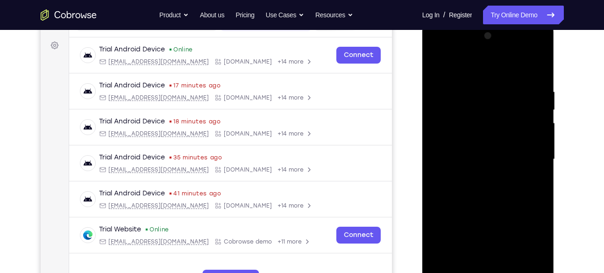
scroll to position [136, 0]
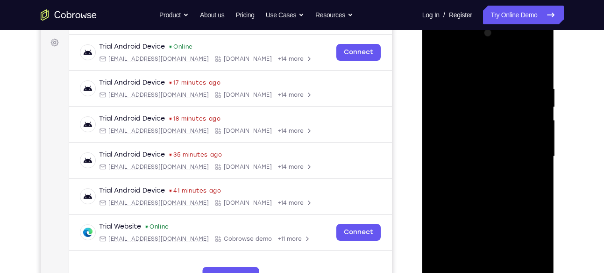
click at [535, 244] on div at bounding box center [488, 157] width 118 height 262
click at [469, 158] on div at bounding box center [488, 157] width 118 height 262
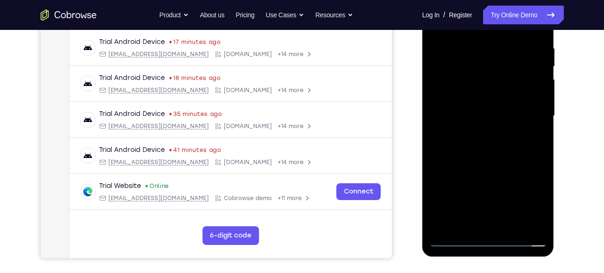
scroll to position [177, 0]
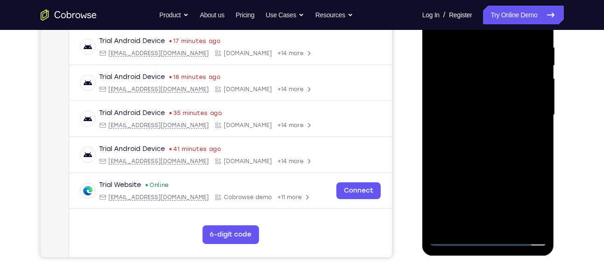
click at [455, 142] on div at bounding box center [488, 115] width 118 height 262
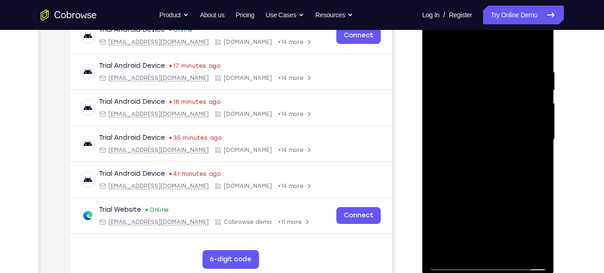
scroll to position [152, 0]
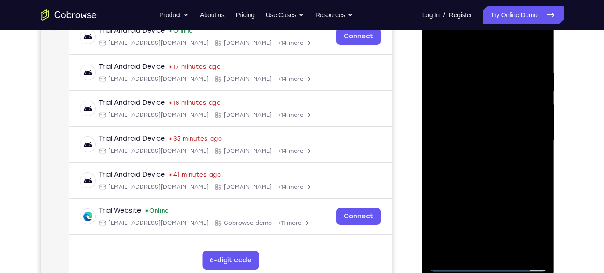
click at [476, 168] on div at bounding box center [488, 141] width 118 height 262
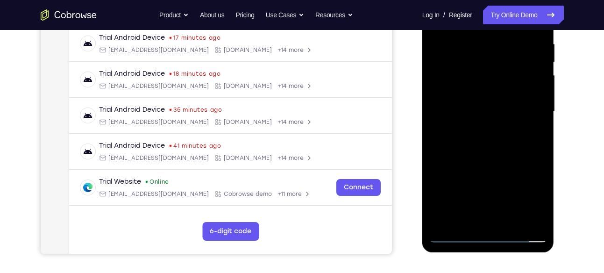
scroll to position [181, 0]
click at [510, 155] on div at bounding box center [488, 111] width 118 height 262
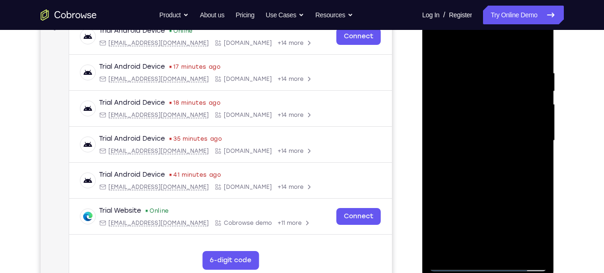
scroll to position [149, 0]
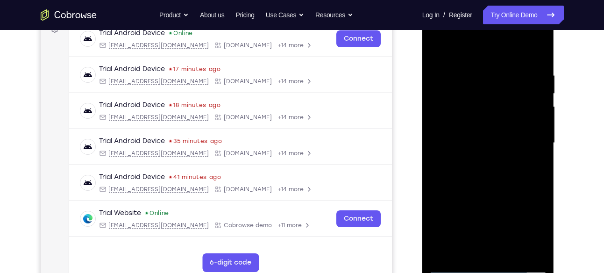
click at [540, 146] on div at bounding box center [488, 143] width 118 height 262
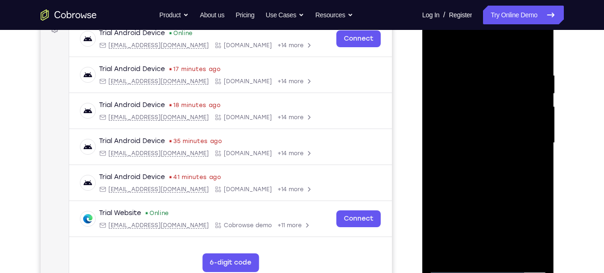
click at [540, 146] on div at bounding box center [488, 143] width 118 height 262
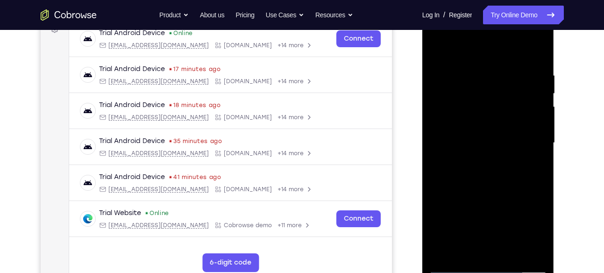
drag, startPoint x: 499, startPoint y: 190, endPoint x: 490, endPoint y: 98, distance: 92.4
click at [490, 98] on div at bounding box center [488, 143] width 118 height 262
drag, startPoint x: 497, startPoint y: 206, endPoint x: 482, endPoint y: 78, distance: 128.9
click at [482, 78] on div at bounding box center [488, 143] width 118 height 262
drag, startPoint x: 497, startPoint y: 213, endPoint x: 488, endPoint y: 111, distance: 101.8
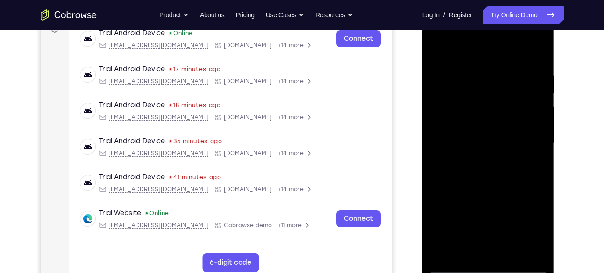
click at [488, 111] on div at bounding box center [488, 143] width 118 height 262
drag, startPoint x: 499, startPoint y: 196, endPoint x: 491, endPoint y: 76, distance: 119.9
click at [491, 76] on div at bounding box center [488, 143] width 118 height 262
drag, startPoint x: 495, startPoint y: 189, endPoint x: 494, endPoint y: 99, distance: 89.7
click at [494, 99] on div at bounding box center [488, 143] width 118 height 262
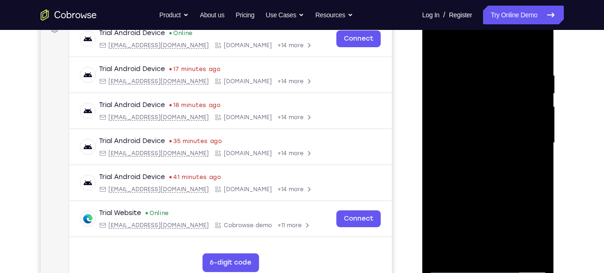
drag, startPoint x: 492, startPoint y: 213, endPoint x: 490, endPoint y: 110, distance: 102.8
click at [490, 110] on div at bounding box center [488, 143] width 118 height 262
drag, startPoint x: 489, startPoint y: 208, endPoint x: 490, endPoint y: 154, distance: 54.7
click at [490, 154] on div at bounding box center [488, 143] width 118 height 262
drag, startPoint x: 491, startPoint y: 220, endPoint x: 492, endPoint y: 169, distance: 51.4
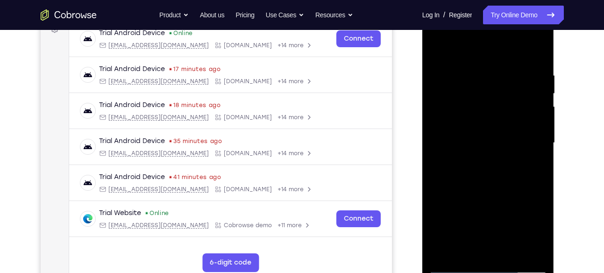
click at [492, 169] on div at bounding box center [488, 143] width 118 height 262
drag, startPoint x: 515, startPoint y: 177, endPoint x: 502, endPoint y: 117, distance: 61.2
click at [502, 117] on div at bounding box center [488, 143] width 118 height 262
click at [511, 253] on div at bounding box center [488, 143] width 118 height 262
click at [488, 192] on div at bounding box center [488, 143] width 118 height 262
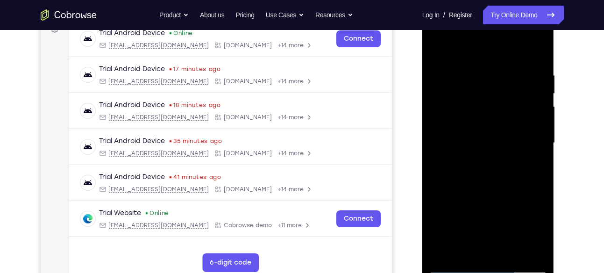
click at [470, 133] on div at bounding box center [488, 143] width 118 height 262
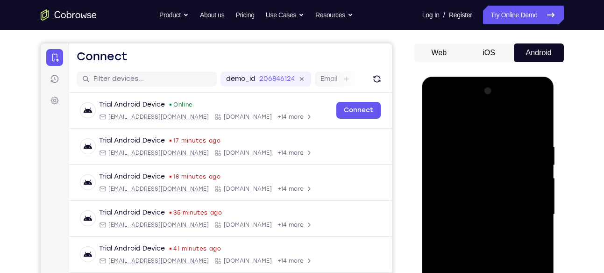
scroll to position [78, 0]
drag, startPoint x: 515, startPoint y: 181, endPoint x: 508, endPoint y: 141, distance: 40.8
click at [508, 141] on div at bounding box center [488, 215] width 118 height 262
drag, startPoint x: 509, startPoint y: 209, endPoint x: 509, endPoint y: 164, distance: 45.3
click at [509, 164] on div at bounding box center [488, 215] width 118 height 262
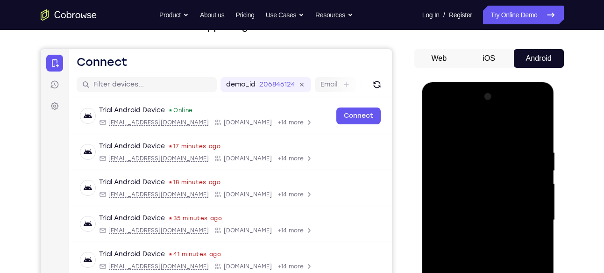
scroll to position [71, 0]
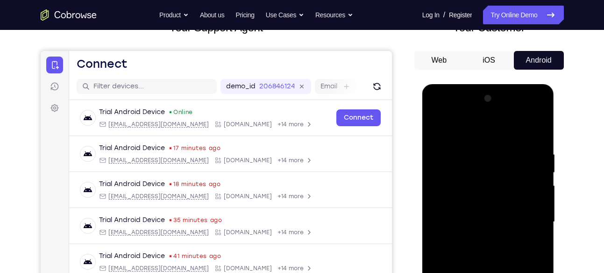
click at [438, 128] on div at bounding box center [488, 222] width 118 height 262
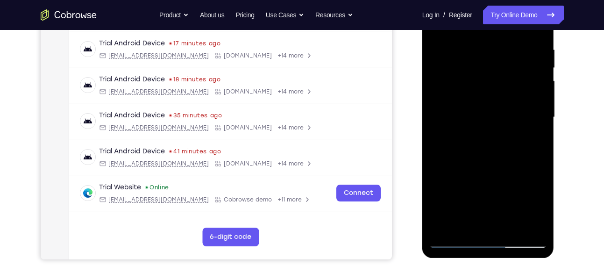
scroll to position [176, 0]
drag, startPoint x: 516, startPoint y: 85, endPoint x: 507, endPoint y: 129, distance: 45.8
click at [507, 129] on div at bounding box center [488, 117] width 118 height 262
drag, startPoint x: 499, startPoint y: 185, endPoint x: 494, endPoint y: 122, distance: 63.3
click at [494, 122] on div at bounding box center [488, 117] width 118 height 262
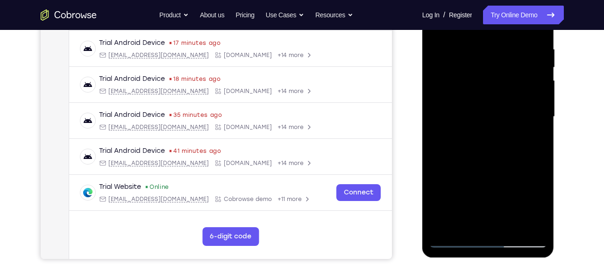
drag, startPoint x: 478, startPoint y: 184, endPoint x: 469, endPoint y: 99, distance: 85.5
click at [469, 99] on div at bounding box center [488, 117] width 118 height 262
drag, startPoint x: 477, startPoint y: 192, endPoint x: 482, endPoint y: 105, distance: 87.5
click at [482, 105] on div at bounding box center [488, 117] width 118 height 262
drag, startPoint x: 506, startPoint y: 187, endPoint x: 497, endPoint y: 104, distance: 83.2
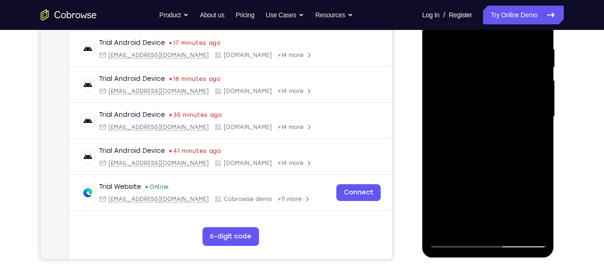
click at [497, 104] on div at bounding box center [488, 117] width 118 height 262
drag, startPoint x: 507, startPoint y: 178, endPoint x: 509, endPoint y: 66, distance: 112.1
click at [509, 66] on div at bounding box center [488, 117] width 118 height 262
drag, startPoint x: 504, startPoint y: 186, endPoint x: 504, endPoint y: 91, distance: 94.8
click at [504, 91] on div at bounding box center [488, 117] width 118 height 262
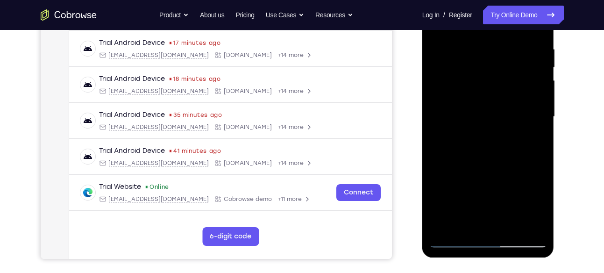
drag, startPoint x: 495, startPoint y: 199, endPoint x: 510, endPoint y: 58, distance: 142.4
click at [510, 58] on div at bounding box center [488, 117] width 118 height 262
drag, startPoint x: 499, startPoint y: 194, endPoint x: 495, endPoint y: 99, distance: 94.9
click at [495, 99] on div at bounding box center [488, 117] width 118 height 262
drag, startPoint x: 492, startPoint y: 166, endPoint x: 495, endPoint y: 63, distance: 103.7
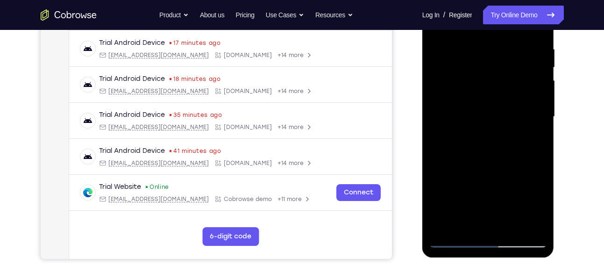
click at [495, 63] on div at bounding box center [488, 117] width 118 height 262
drag, startPoint x: 500, startPoint y: 159, endPoint x: 499, endPoint y: 92, distance: 67.7
click at [499, 92] on div at bounding box center [488, 117] width 118 height 262
drag, startPoint x: 481, startPoint y: 180, endPoint x: 484, endPoint y: 118, distance: 62.7
click at [484, 118] on div at bounding box center [488, 117] width 118 height 262
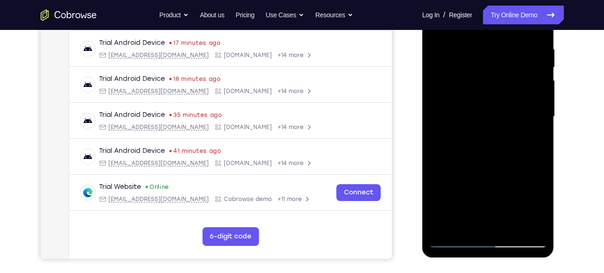
drag, startPoint x: 497, startPoint y: 133, endPoint x: 490, endPoint y: 198, distance: 65.7
click at [490, 198] on div at bounding box center [488, 117] width 118 height 262
drag, startPoint x: 502, startPoint y: 98, endPoint x: 501, endPoint y: 119, distance: 21.0
click at [501, 119] on div at bounding box center [488, 117] width 118 height 262
click at [537, 104] on div at bounding box center [488, 117] width 118 height 262
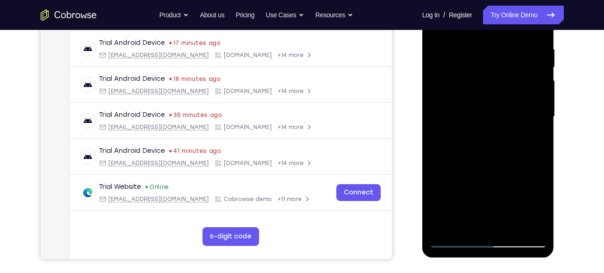
click at [537, 104] on div at bounding box center [488, 117] width 118 height 262
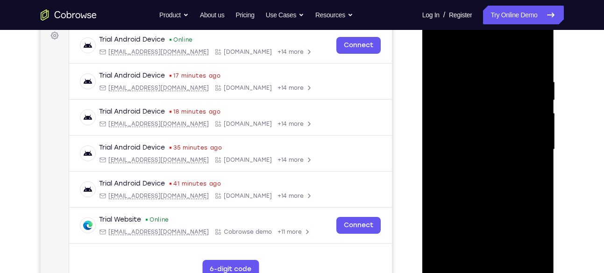
scroll to position [142, 0]
click at [540, 136] on div at bounding box center [488, 150] width 118 height 262
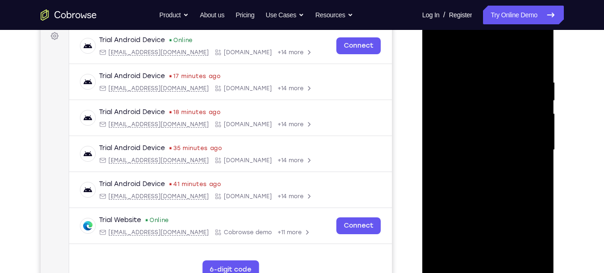
click at [437, 134] on div at bounding box center [488, 150] width 118 height 262
click at [543, 133] on div at bounding box center [488, 150] width 118 height 262
drag, startPoint x: 507, startPoint y: 164, endPoint x: 508, endPoint y: 106, distance: 57.5
click at [508, 106] on div at bounding box center [488, 150] width 118 height 262
drag, startPoint x: 508, startPoint y: 176, endPoint x: 508, endPoint y: 144, distance: 32.2
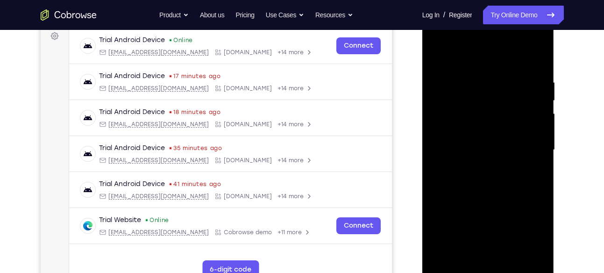
click at [508, 144] on div at bounding box center [488, 150] width 118 height 262
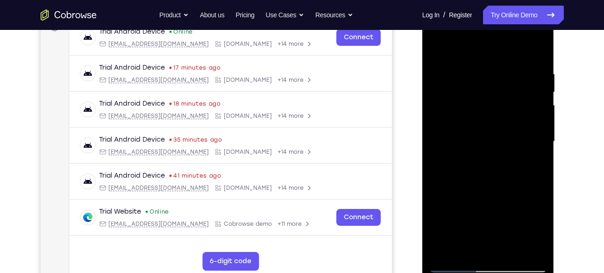
drag, startPoint x: 497, startPoint y: 215, endPoint x: 502, endPoint y: 79, distance: 136.0
click at [502, 79] on div at bounding box center [488, 142] width 118 height 262
drag, startPoint x: 499, startPoint y: 207, endPoint x: 504, endPoint y: 138, distance: 69.4
click at [504, 138] on div at bounding box center [488, 142] width 118 height 262
drag, startPoint x: 485, startPoint y: 202, endPoint x: 490, endPoint y: 117, distance: 85.6
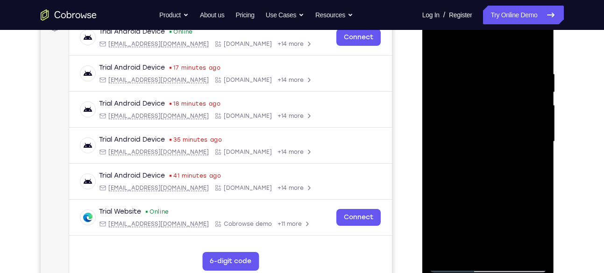
click at [490, 117] on div at bounding box center [488, 142] width 118 height 262
click at [510, 249] on div at bounding box center [488, 142] width 118 height 262
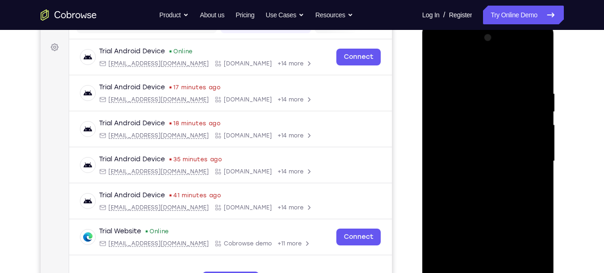
scroll to position [131, 0]
click at [446, 158] on div at bounding box center [488, 162] width 118 height 262
click at [434, 71] on div at bounding box center [488, 162] width 118 height 262
click at [435, 65] on div at bounding box center [488, 162] width 118 height 262
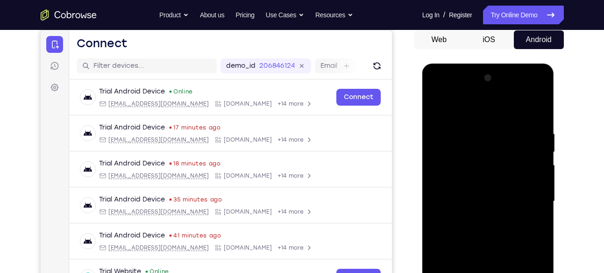
scroll to position [126, 0]
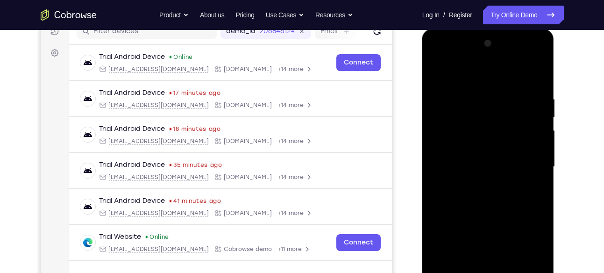
drag, startPoint x: 525, startPoint y: 126, endPoint x: 563, endPoint y: 10, distance: 122.0
click at [555, 29] on html "Online web based iOS Simulators and Android Emulators. Run iPhone, iPad, Mobile…" at bounding box center [488, 169] width 133 height 280
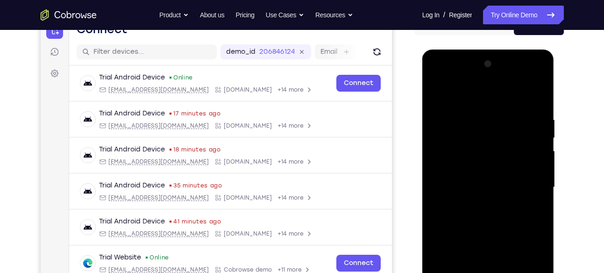
scroll to position [105, 0]
